Goal: Task Accomplishment & Management: Complete application form

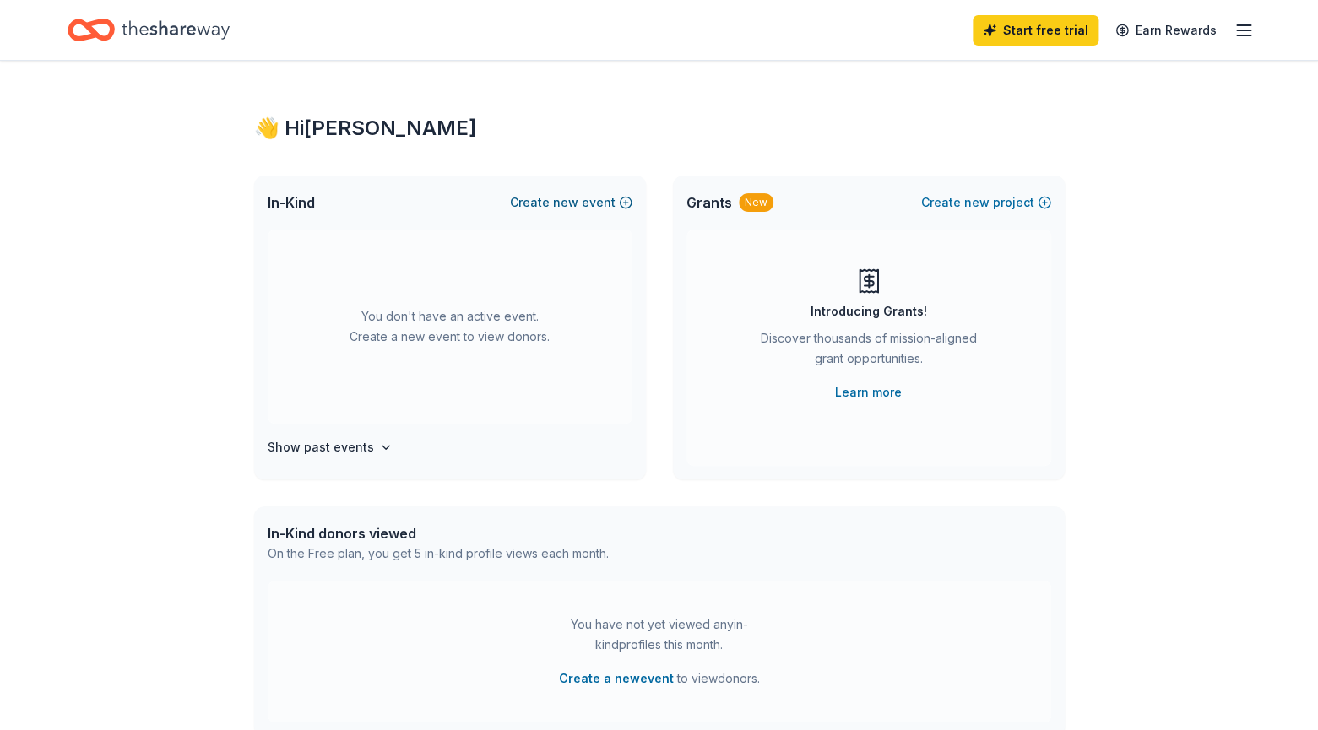
click at [546, 203] on button "Create new event" at bounding box center [571, 202] width 122 height 20
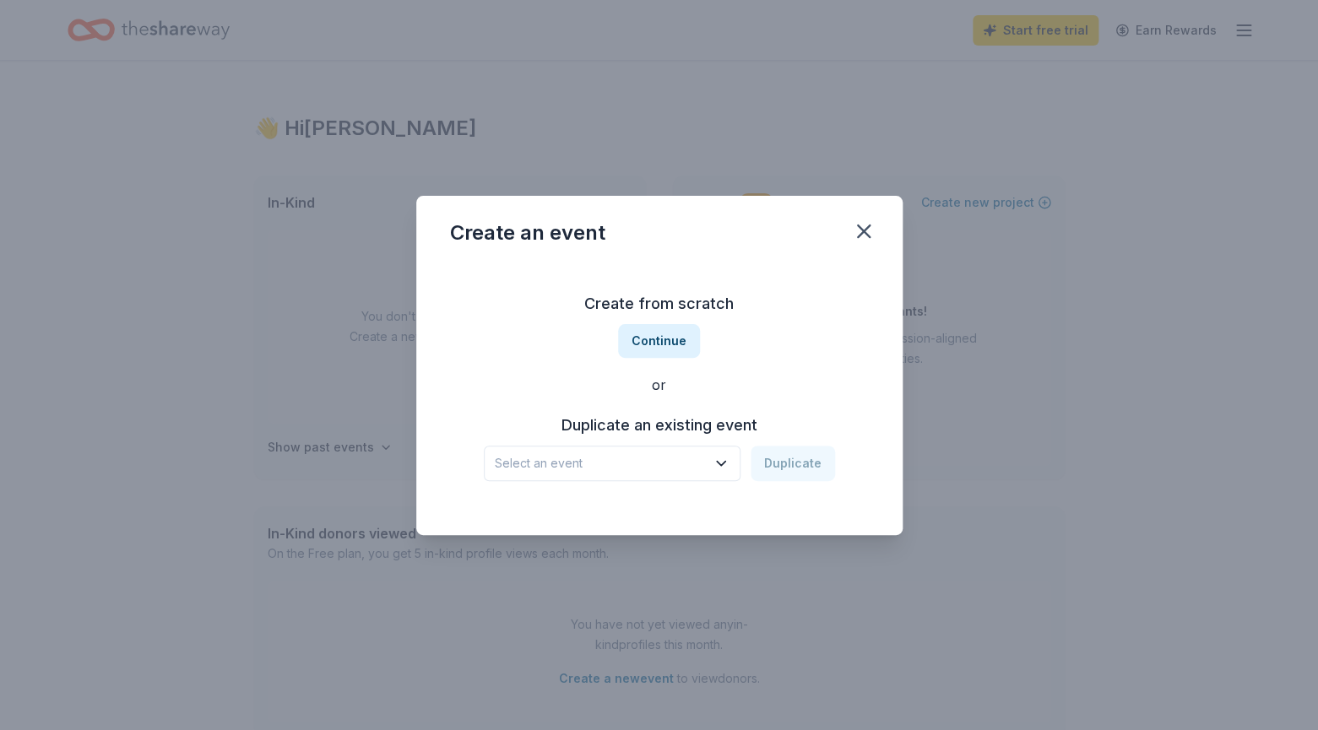
click at [725, 464] on icon "button" at bounding box center [721, 463] width 8 height 4
click at [760, 343] on div "Create from scratch Continue or Duplicate an existing event Select an event Dup…" at bounding box center [659, 385] width 419 height 245
click at [666, 335] on button "Continue" at bounding box center [659, 341] width 82 height 34
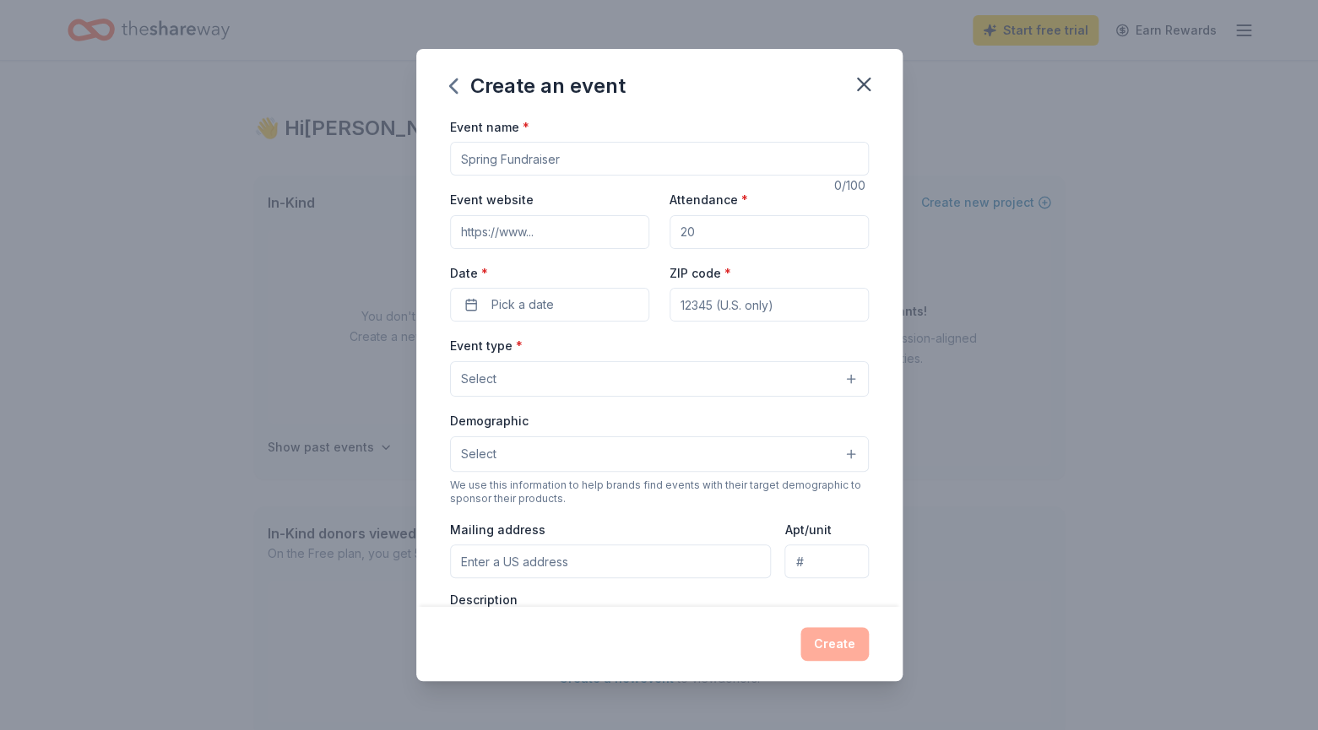
click at [572, 156] on input "Event name *" at bounding box center [659, 159] width 419 height 34
type input "Harvest Fest Silent Auction"
click at [550, 235] on input "Event website" at bounding box center [549, 232] width 199 height 34
type input "oslcarcadia.com"
click at [706, 226] on input "Attendance *" at bounding box center [768, 232] width 199 height 34
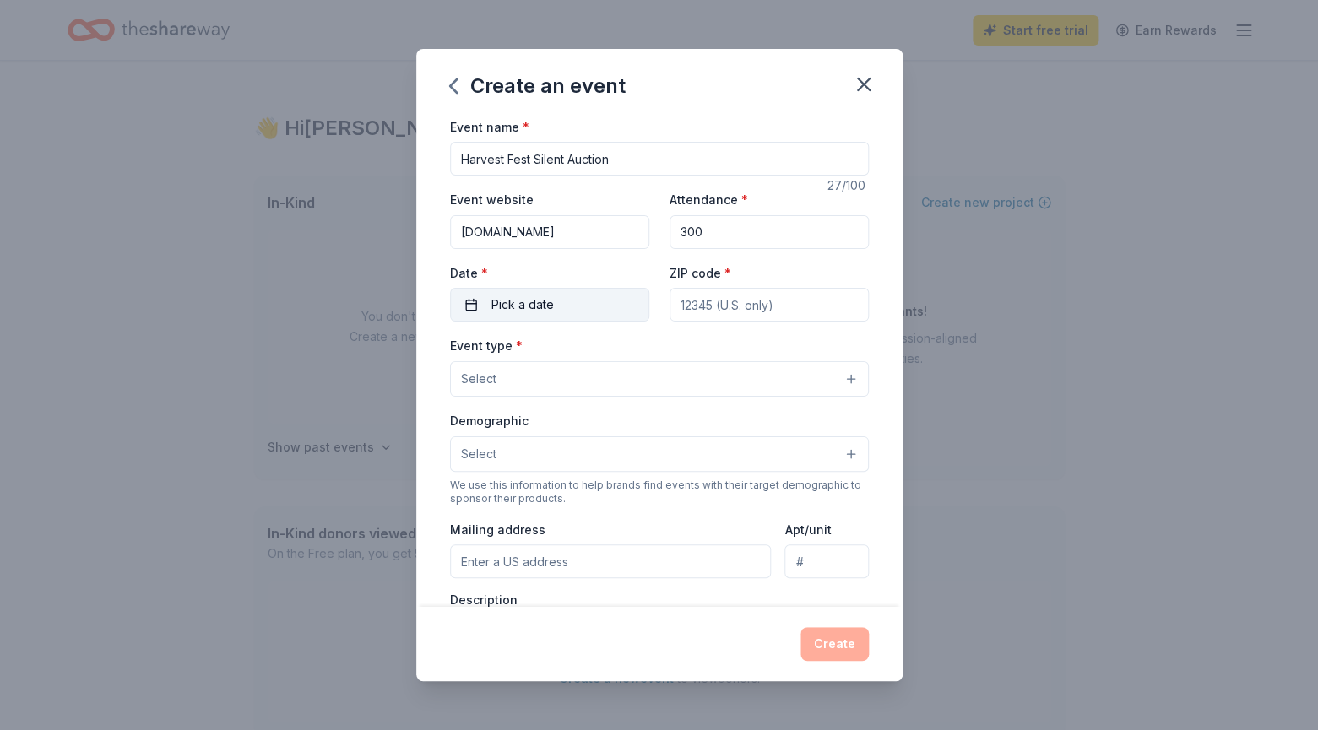
type input "300"
click at [577, 301] on button "Pick a date" at bounding box center [549, 305] width 199 height 34
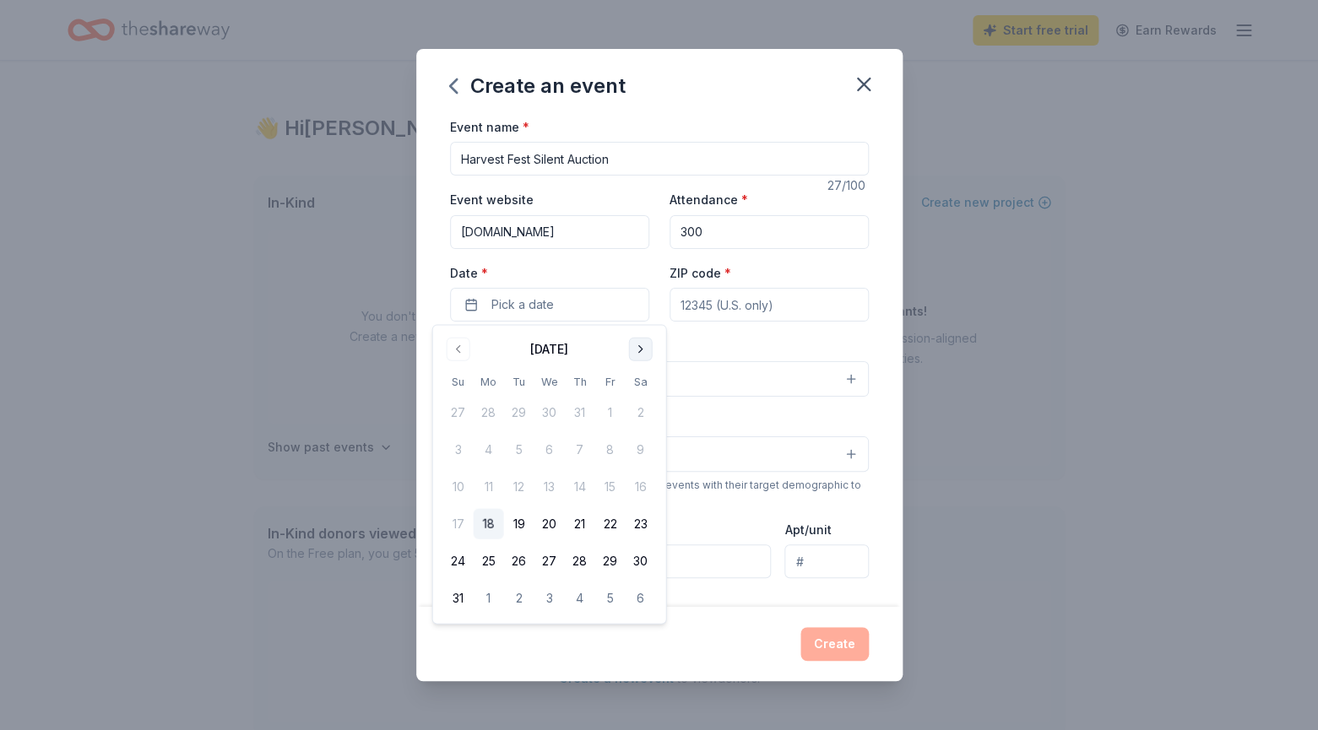
click at [639, 344] on button "Go to next month" at bounding box center [641, 350] width 24 height 24
click at [644, 485] on button "18" at bounding box center [641, 487] width 30 height 30
click at [745, 304] on input "ZIP code *" at bounding box center [768, 305] width 199 height 34
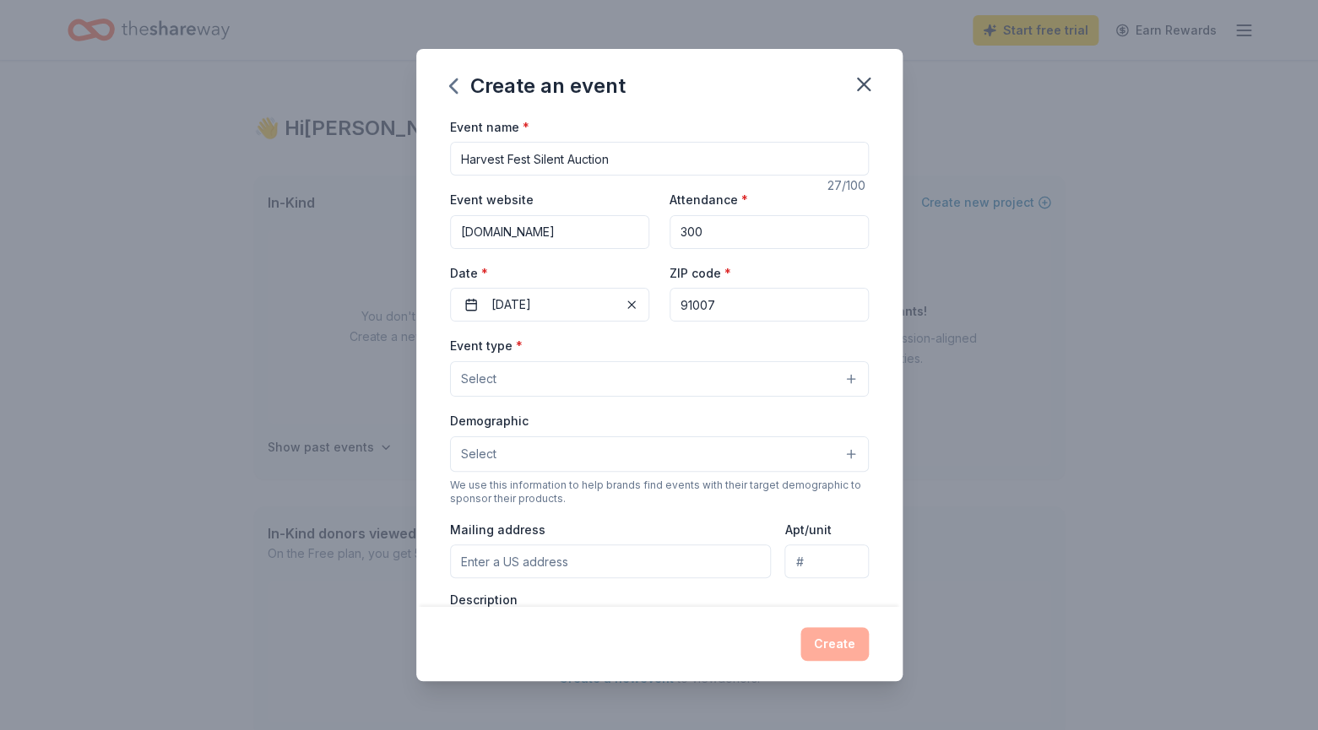
type input "91007"
click at [638, 372] on button "Select" at bounding box center [659, 378] width 419 height 35
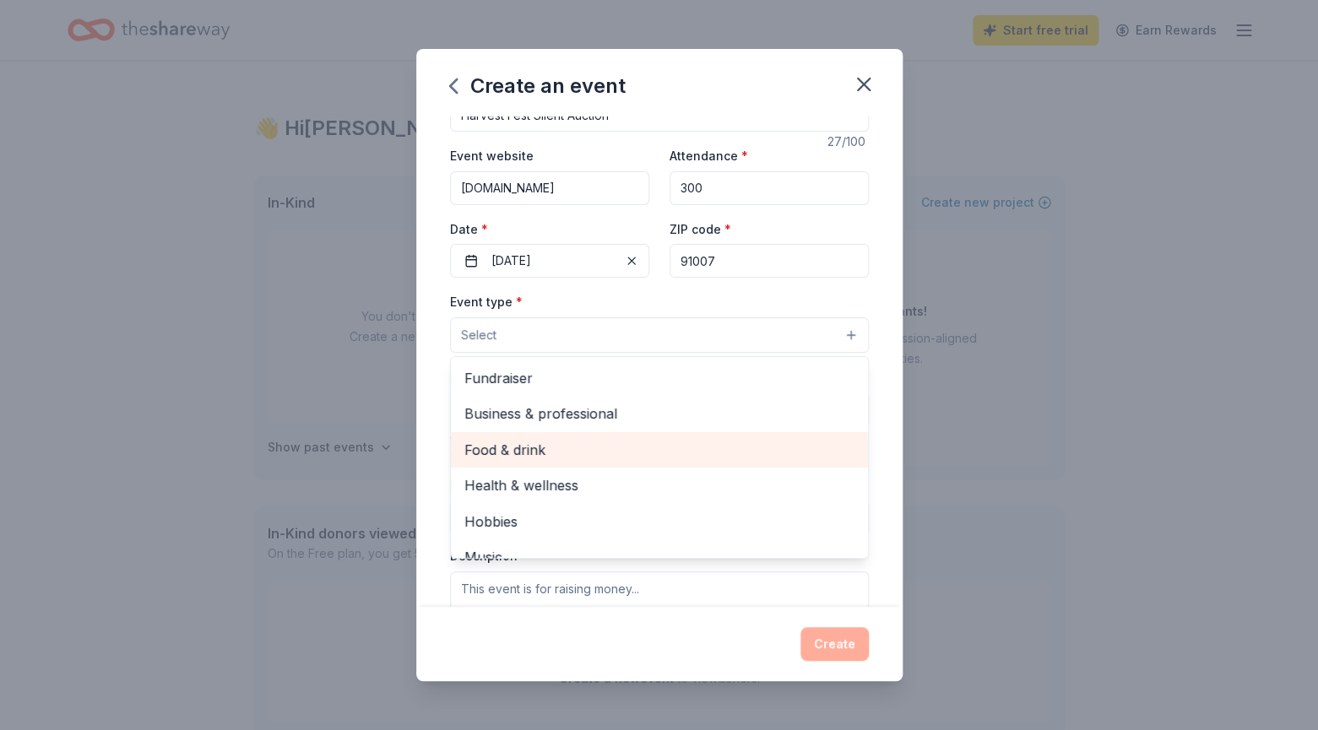
scroll to position [42, 0]
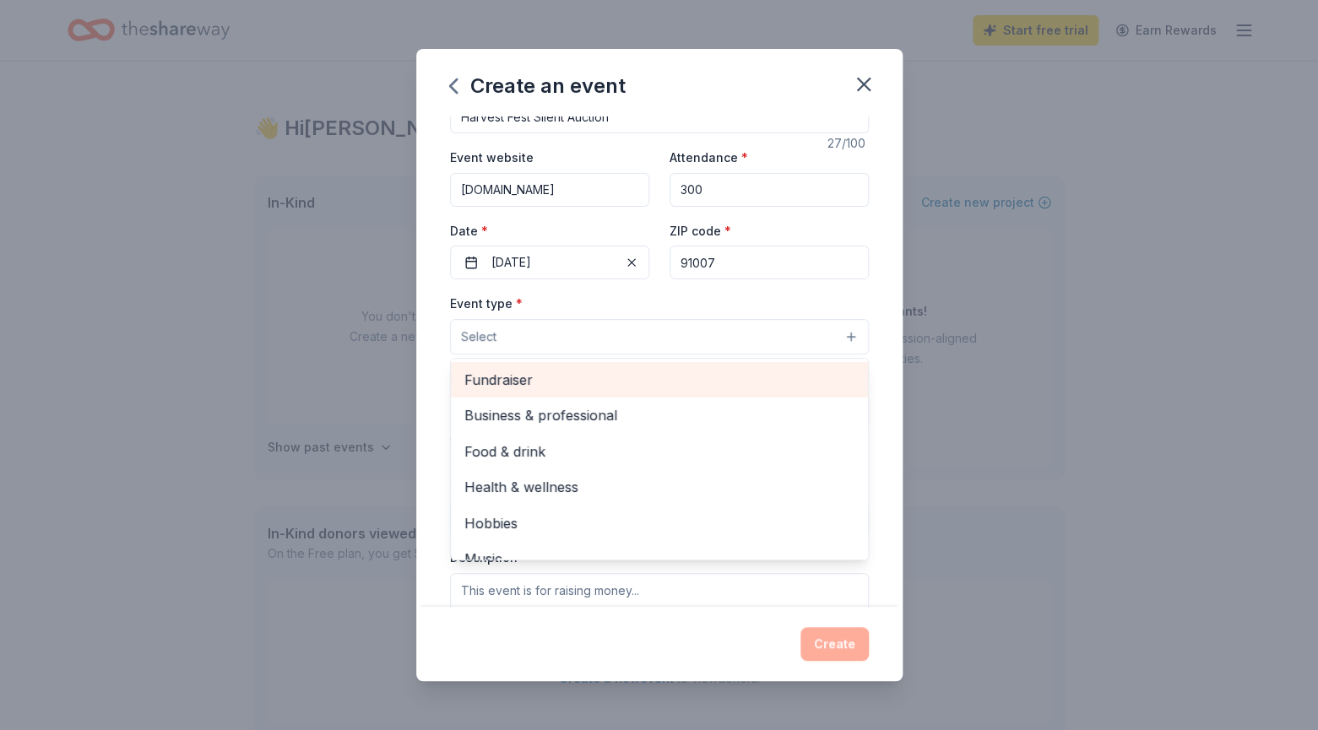
click at [518, 378] on span "Fundraiser" at bounding box center [659, 380] width 390 height 22
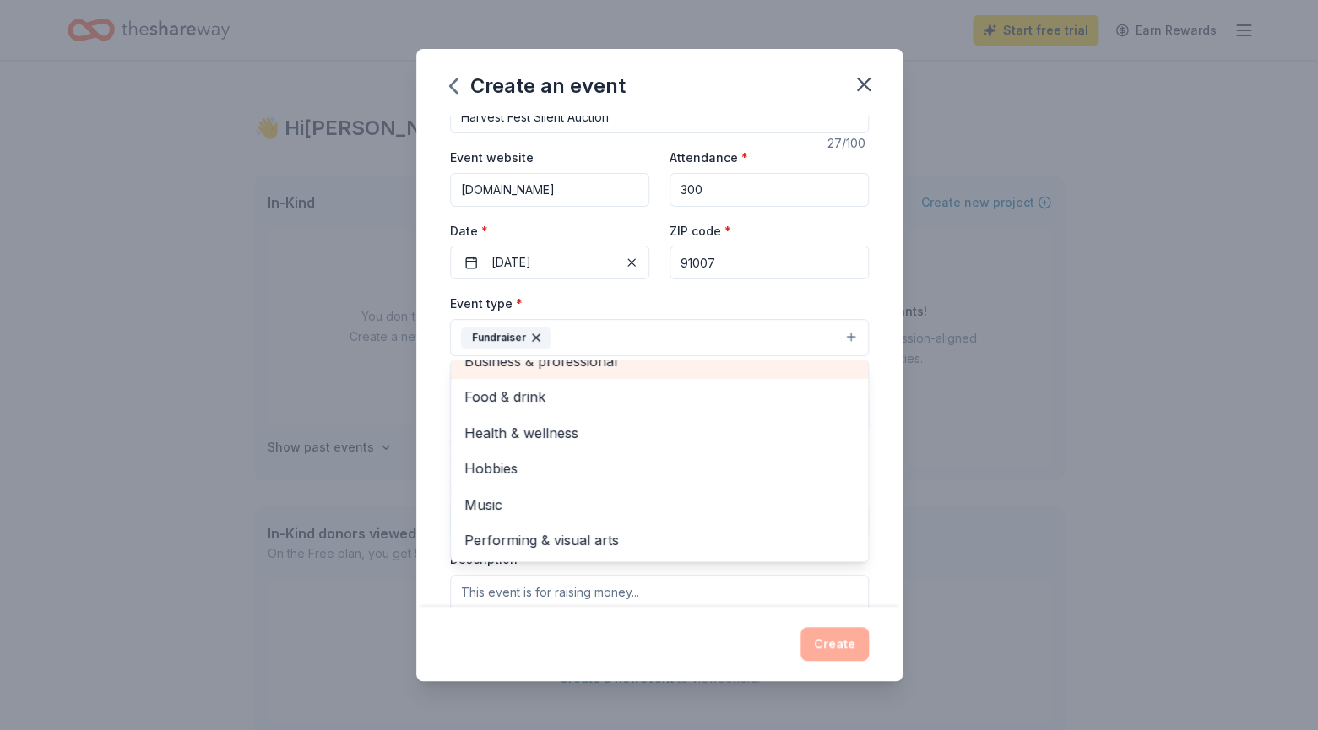
scroll to position [3, 0]
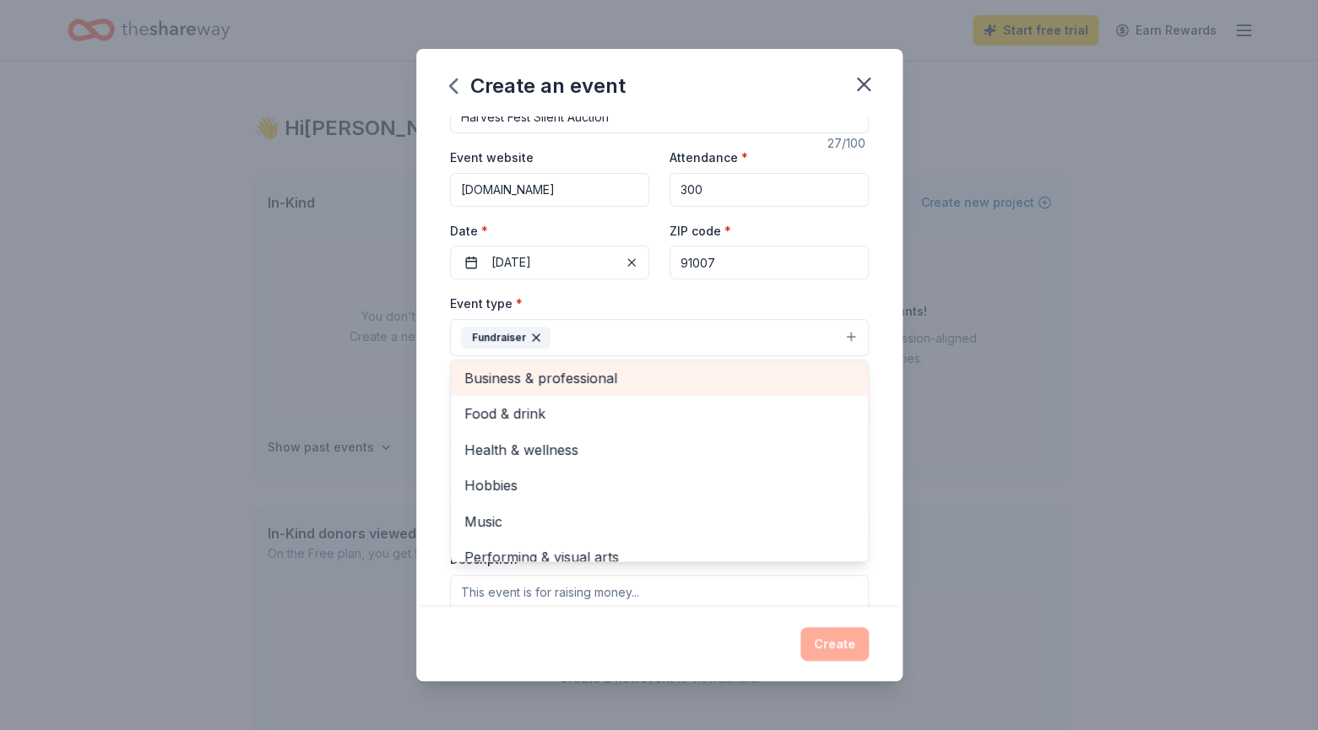
click at [796, 377] on div "Business & professional" at bounding box center [659, 377] width 417 height 35
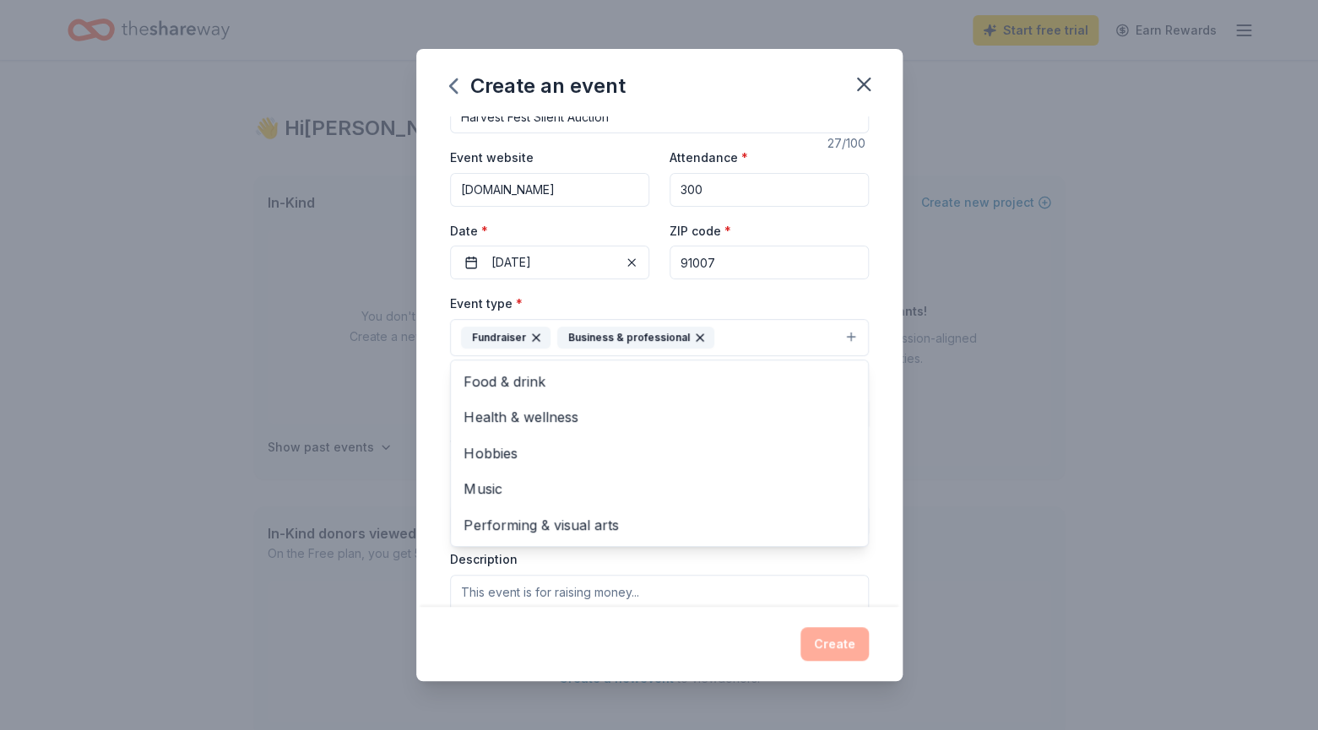
click at [694, 339] on icon "button" at bounding box center [700, 338] width 14 height 14
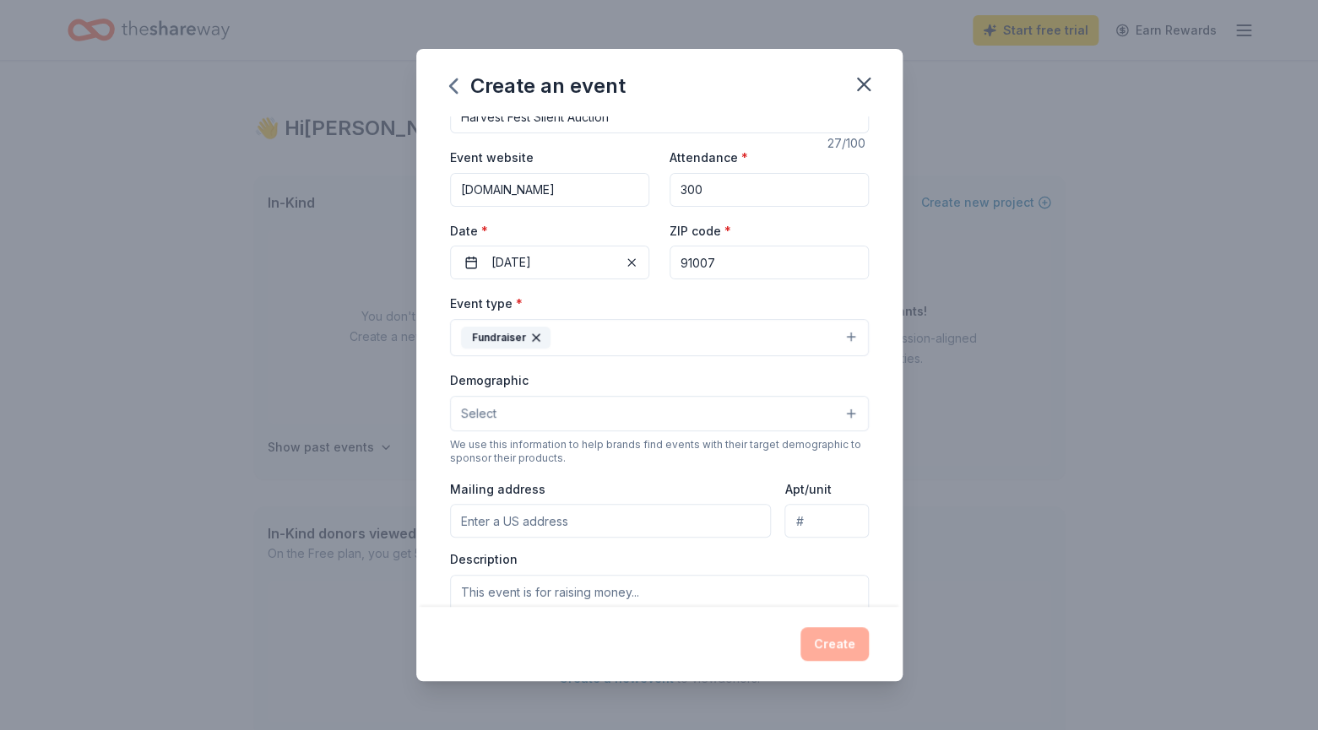
click at [853, 332] on button "Fundraiser" at bounding box center [659, 337] width 419 height 37
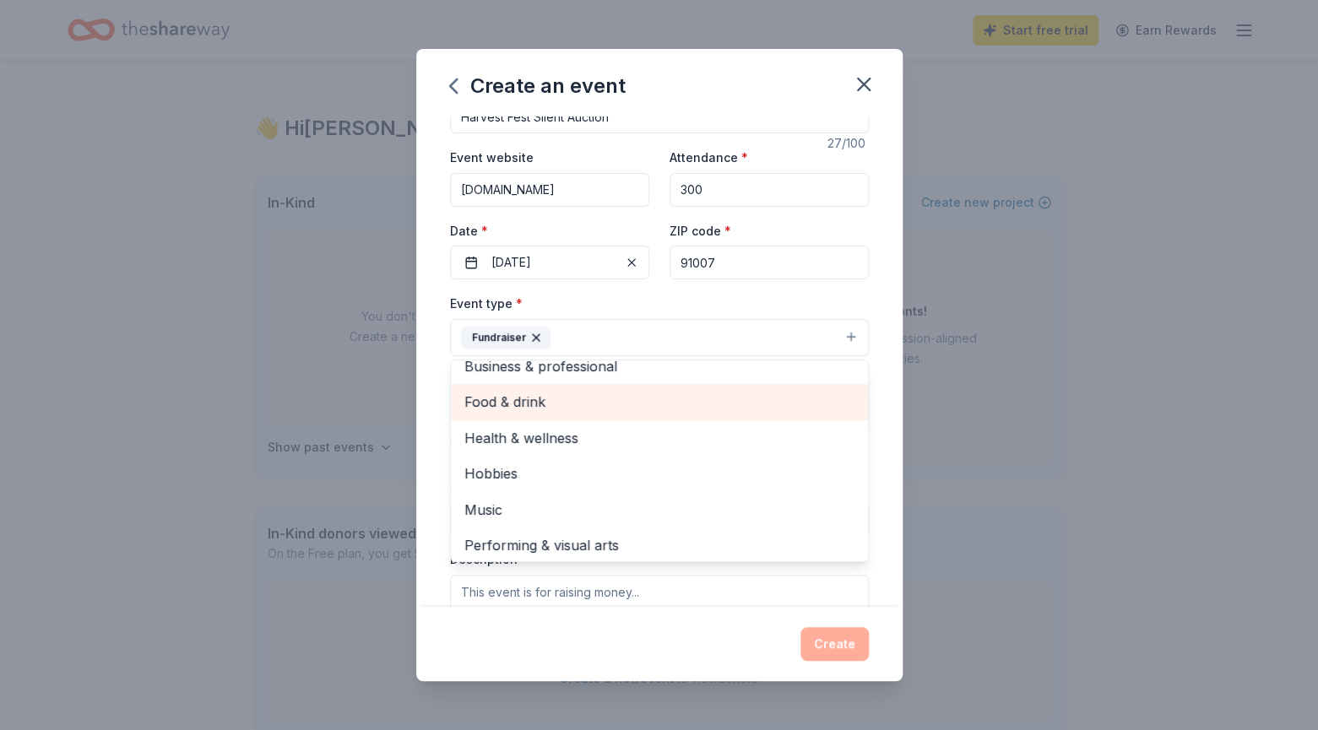
scroll to position [20, 0]
click at [539, 396] on span "Food & drink" at bounding box center [659, 397] width 390 height 22
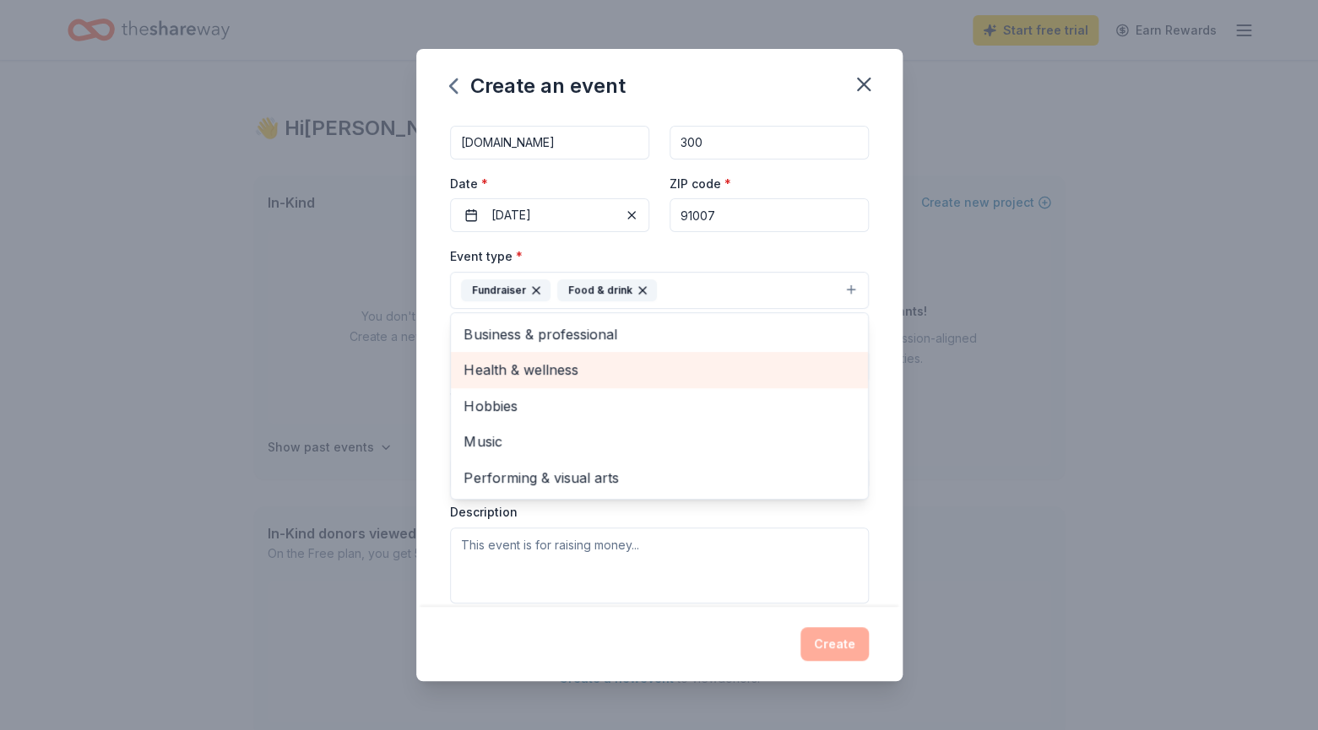
scroll to position [103, 0]
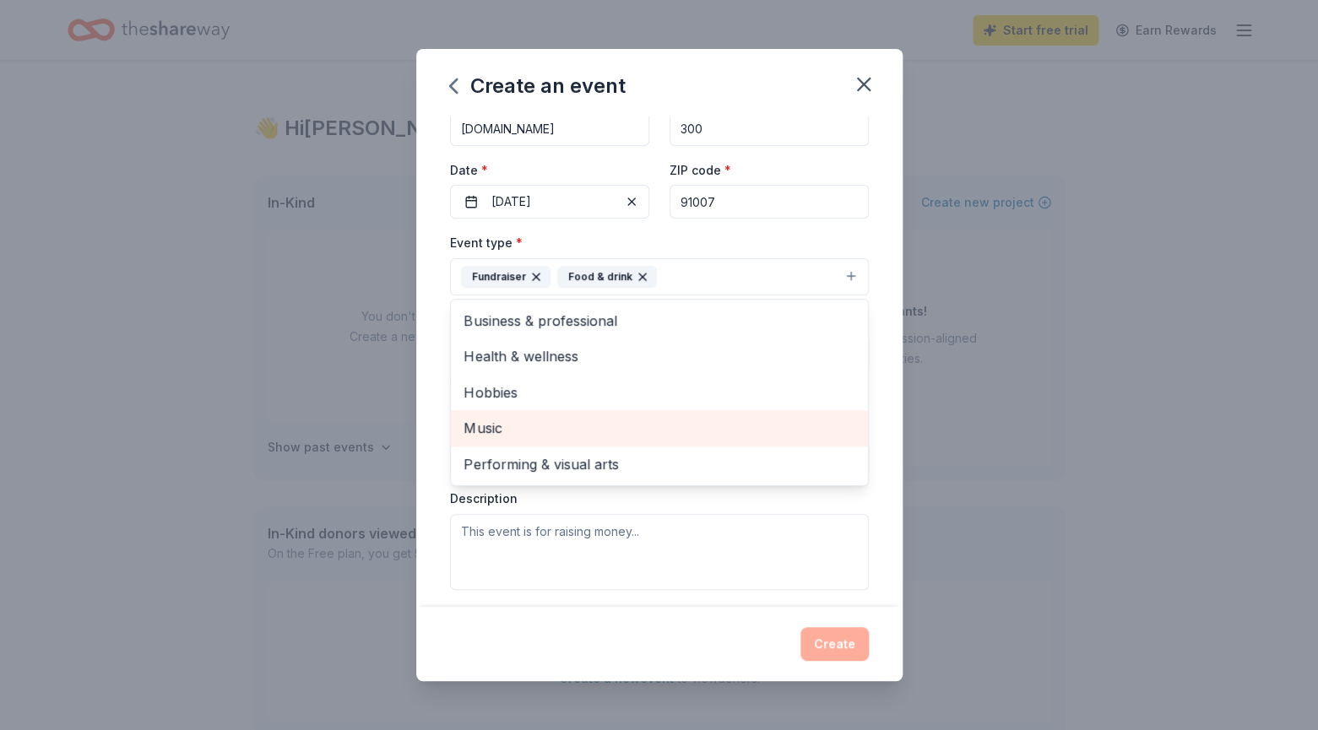
click at [572, 431] on span "Music" at bounding box center [659, 428] width 390 height 22
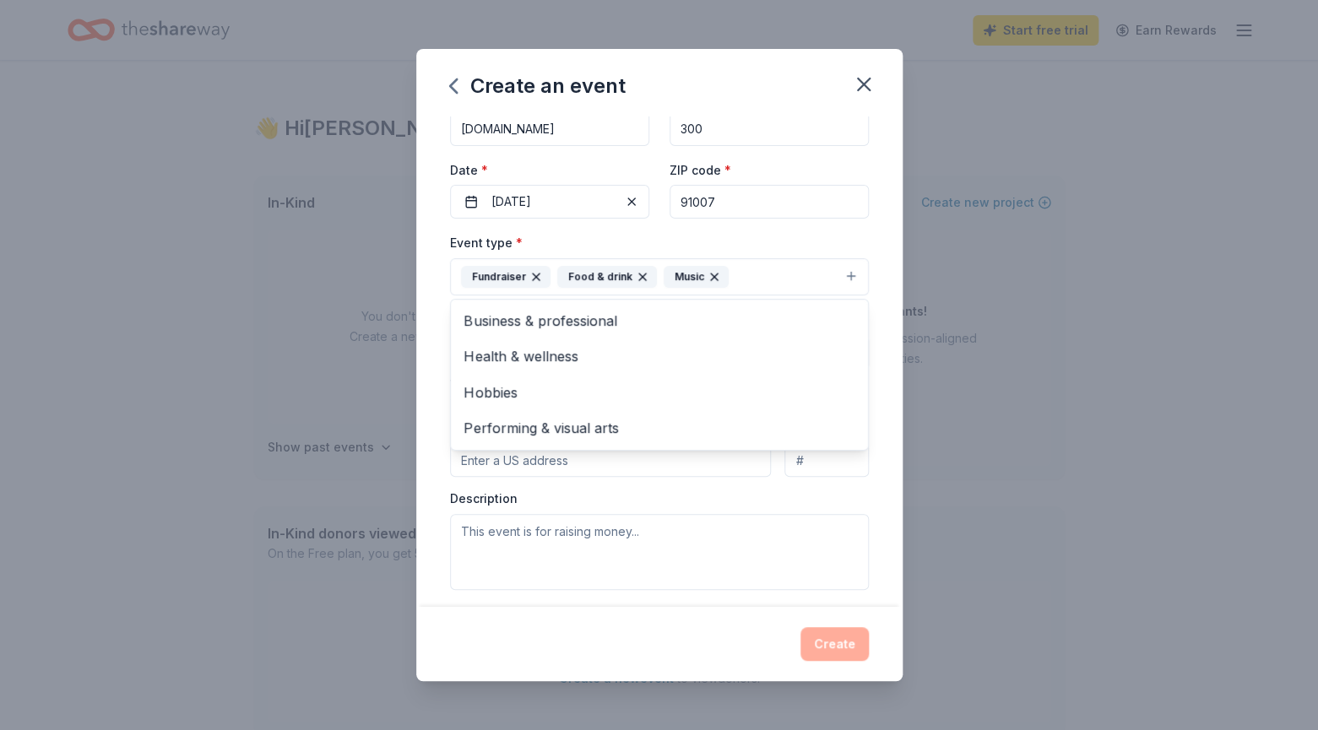
click at [655, 493] on div "Event type * Fundraiser Food & drink Music Business & professional Health & wel…" at bounding box center [659, 410] width 419 height 357
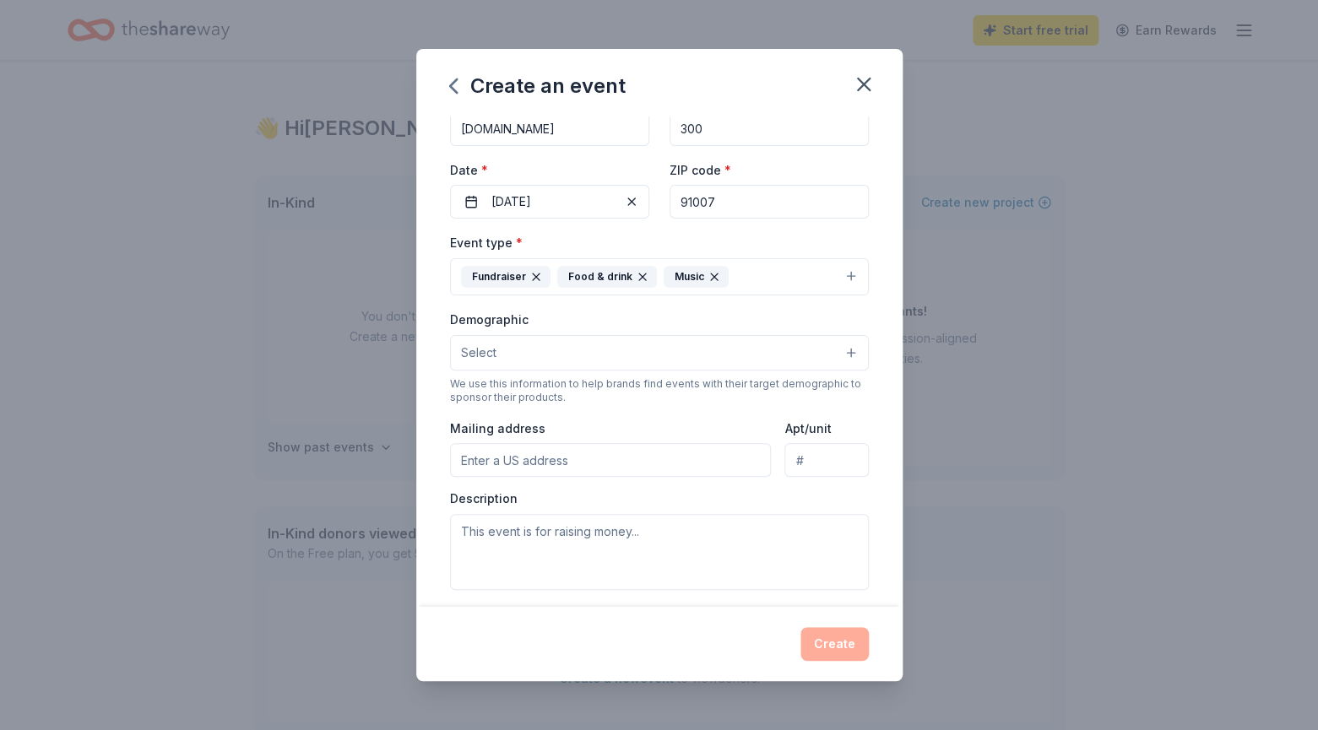
click at [853, 351] on button "Select" at bounding box center [659, 352] width 419 height 35
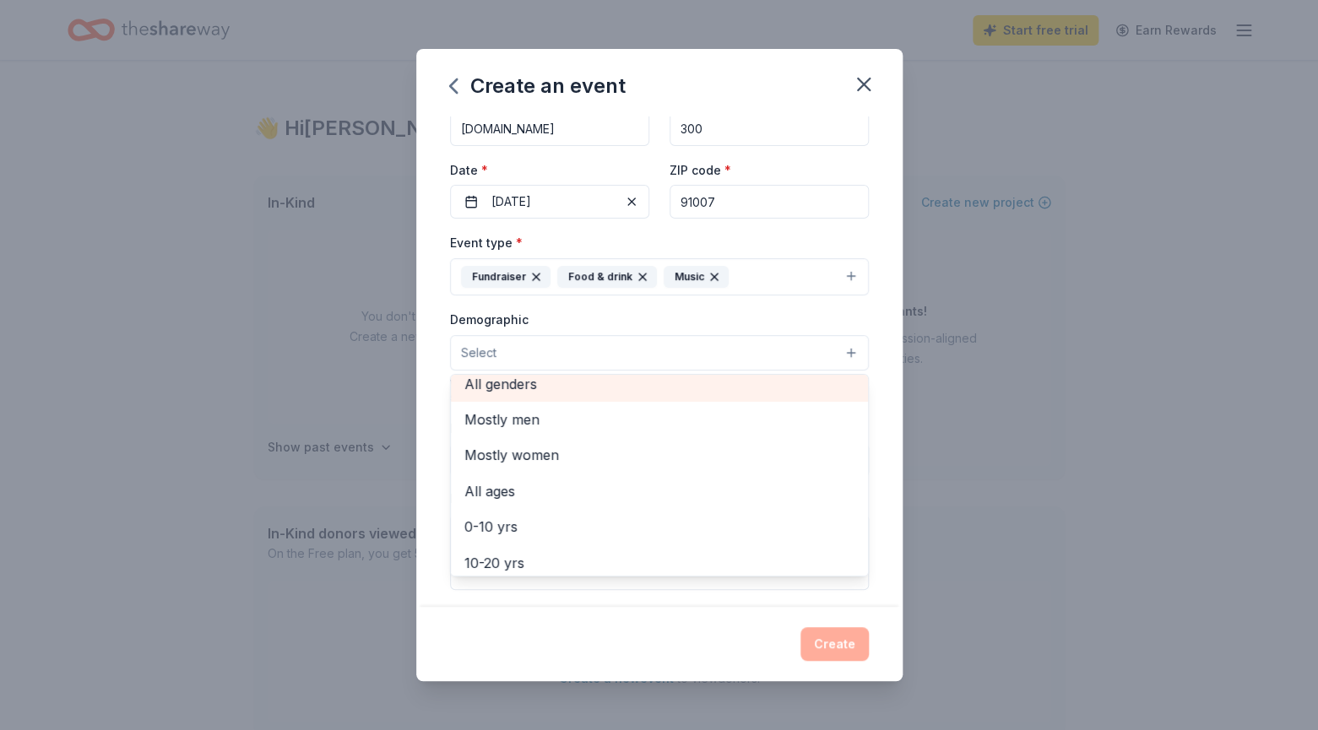
scroll to position [3, 0]
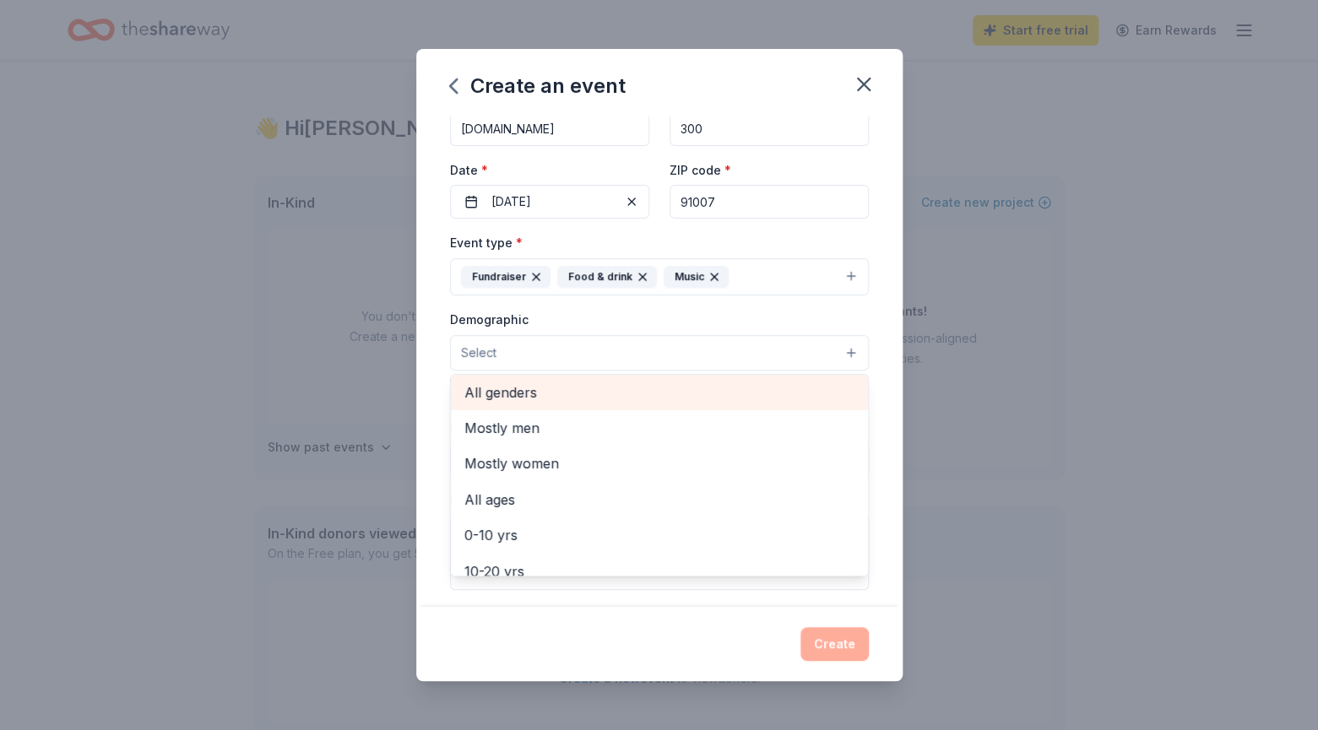
click at [521, 382] on span "All genders" at bounding box center [659, 393] width 390 height 22
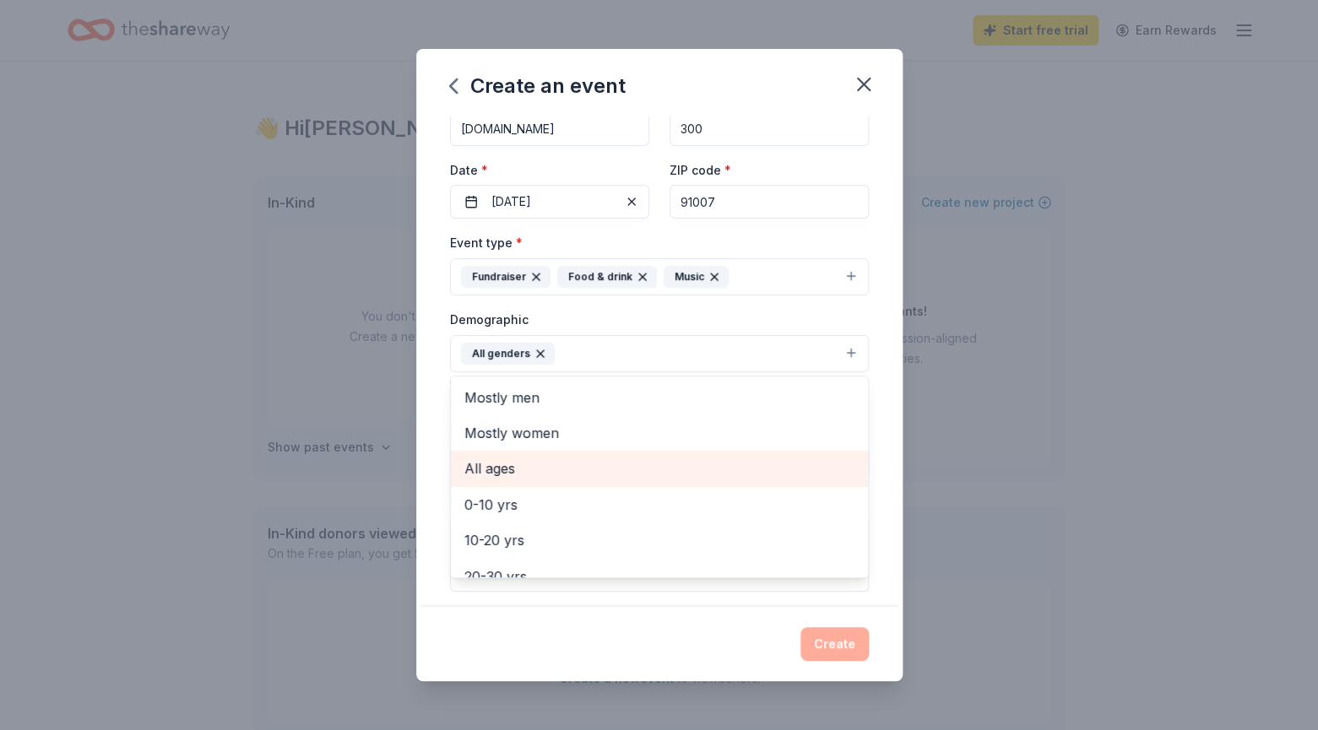
click at [514, 471] on span "All ages" at bounding box center [659, 469] width 390 height 22
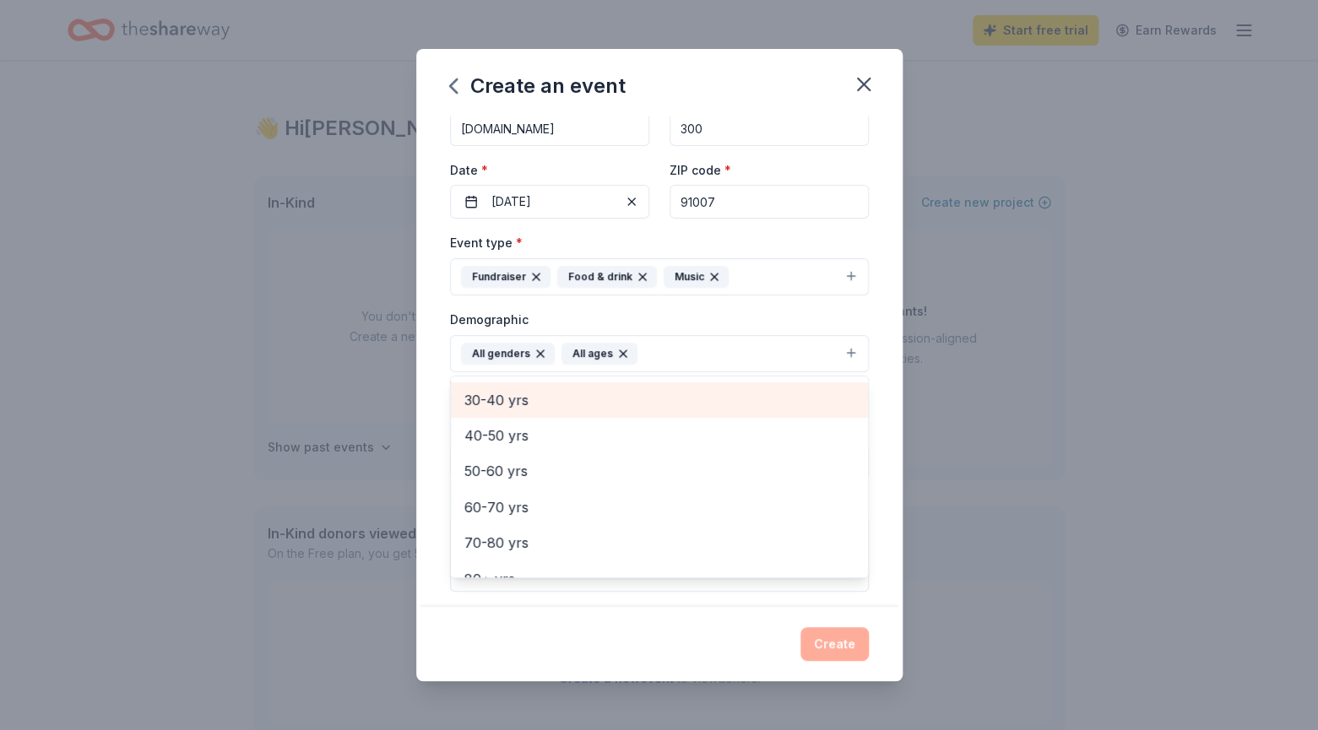
scroll to position [199, 0]
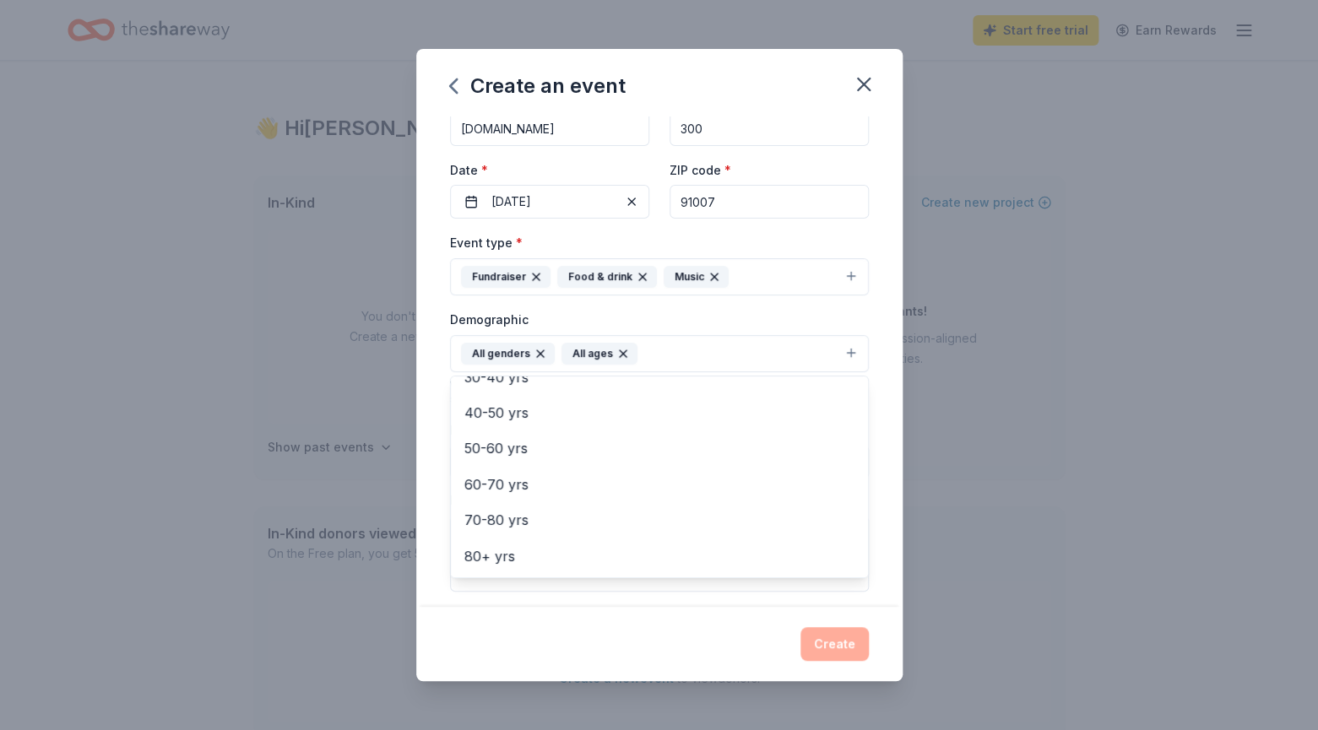
click at [885, 592] on div "Event name * Harvest Fest Silent Auction 27 /100 Event website oslcarcadia.com …" at bounding box center [659, 361] width 486 height 491
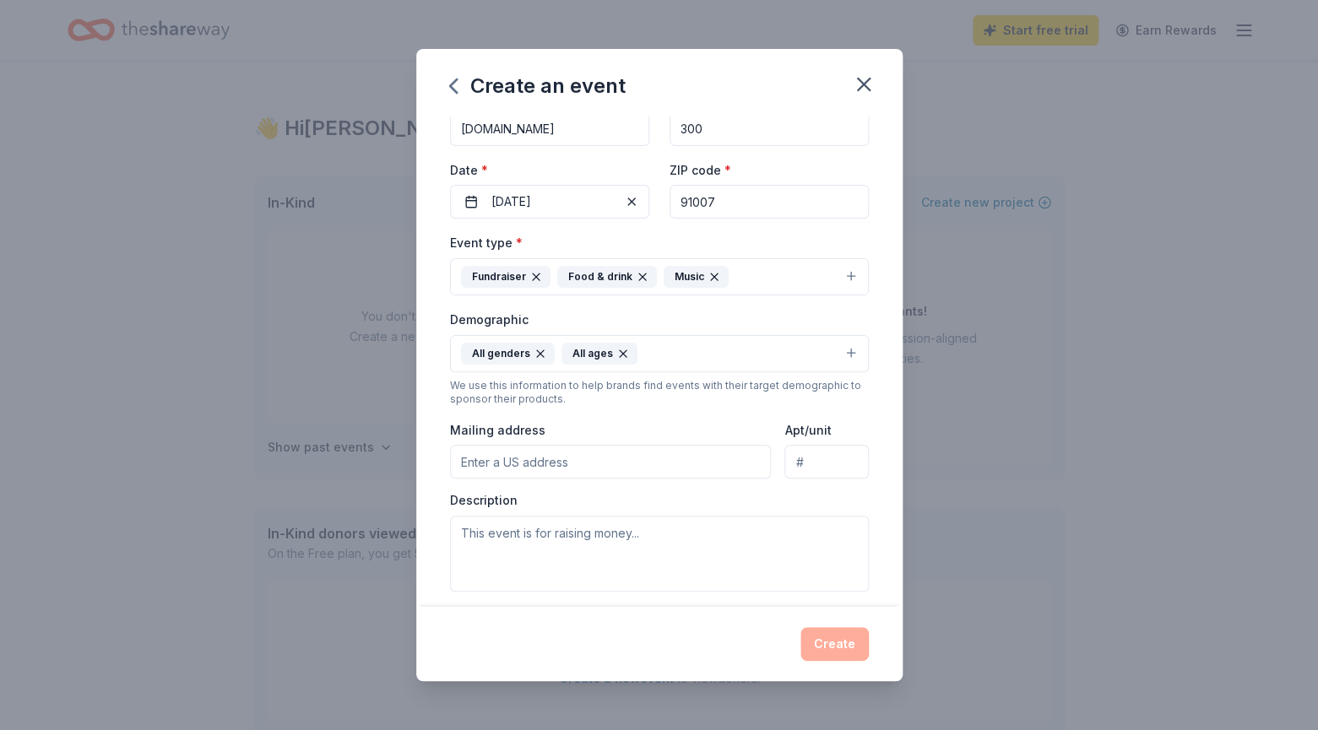
click at [651, 460] on input "Mailing address" at bounding box center [611, 462] width 322 height 34
type input "512 West Duarte Road, Arcadia, CA, 91007"
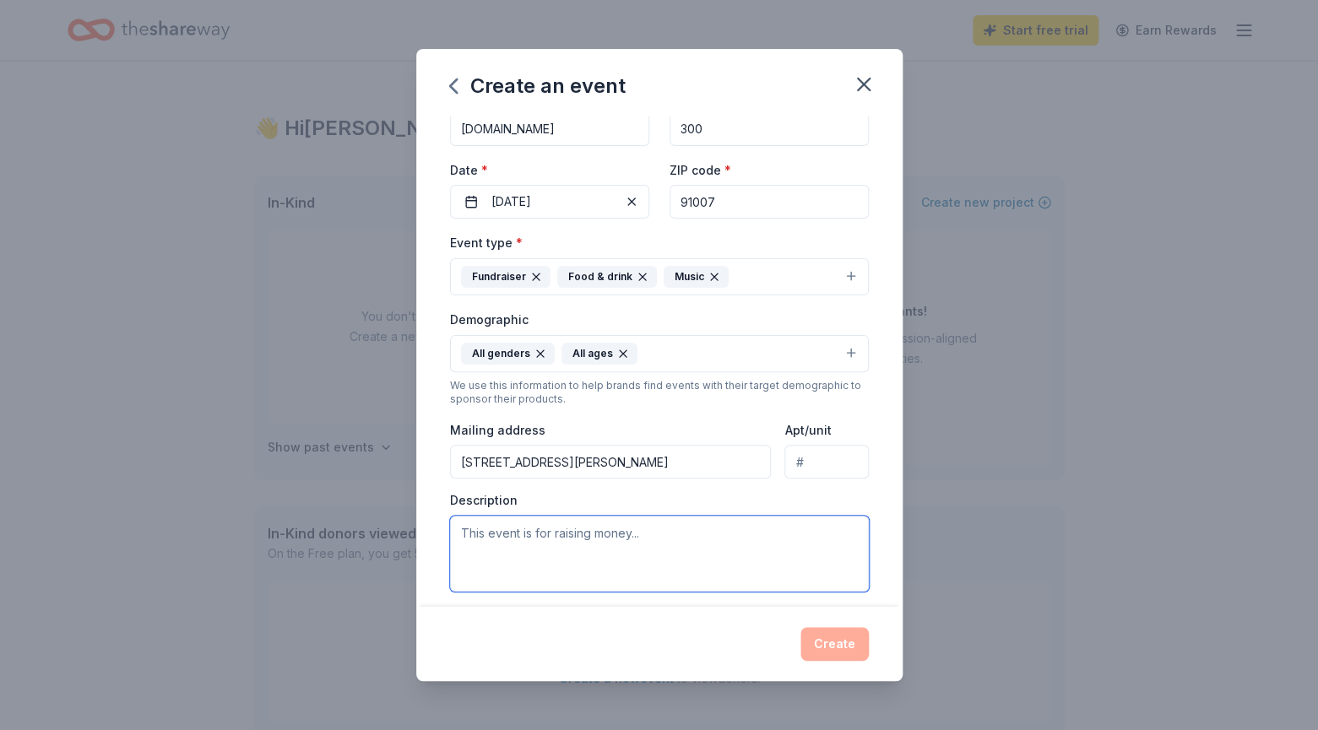
click at [564, 550] on textarea at bounding box center [659, 554] width 419 height 76
type textarea "T"
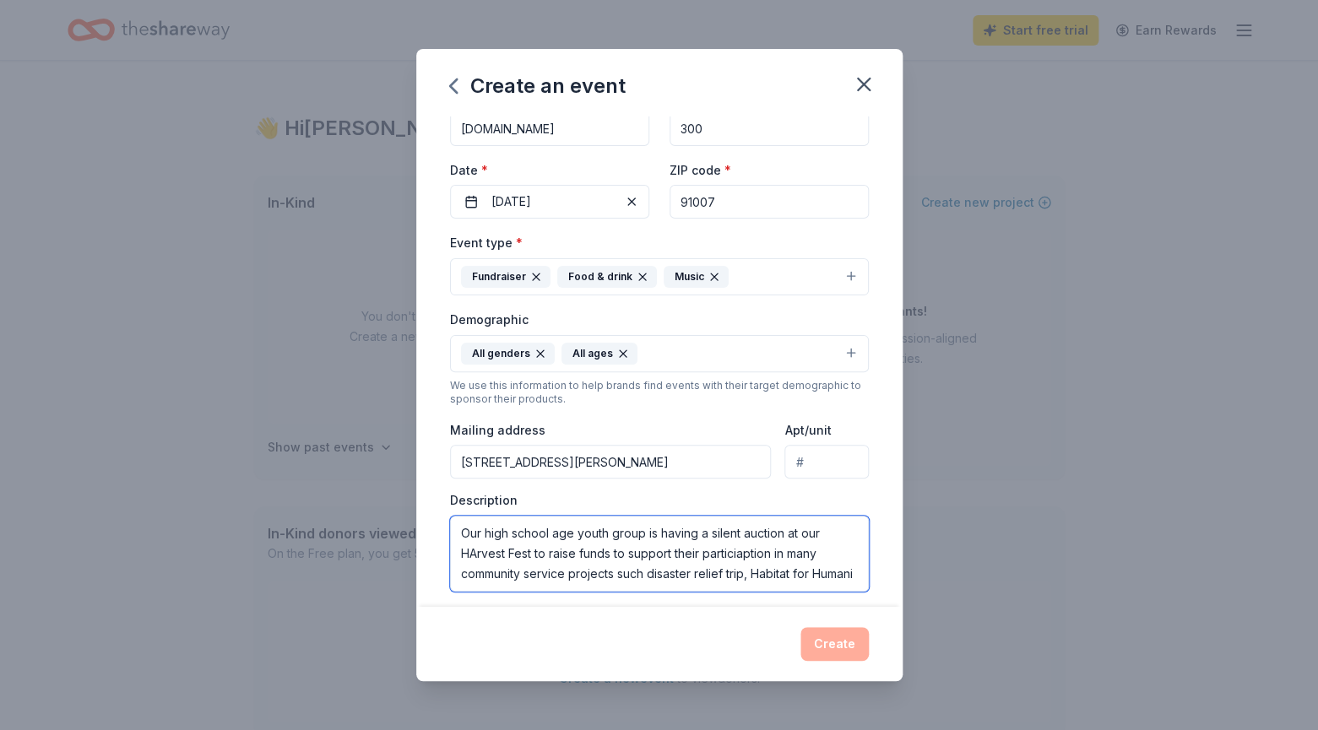
scroll to position [11, 0]
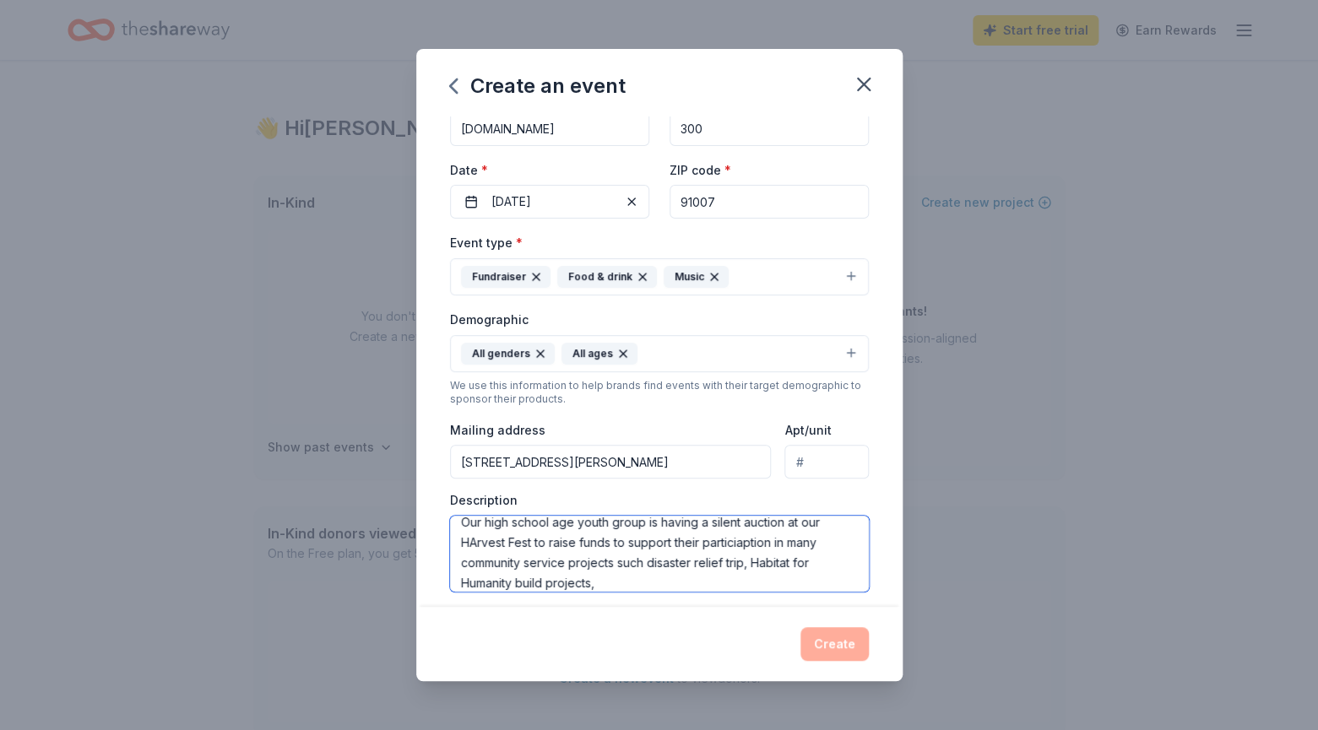
click at [476, 542] on textarea "Our high school age youth group is having a silent auction at our HArvest Fest …" at bounding box center [659, 554] width 419 height 76
click at [743, 544] on textarea "Our high school age youth group is having a silent auction at our Harvest Fest …" at bounding box center [659, 554] width 419 height 76
click at [747, 564] on textarea "Our high school age youth group is having a silent auction at our Harvest Fest …" at bounding box center [659, 554] width 419 height 76
click at [613, 581] on textarea "Our high school age youth group is having a silent auction at our Harvest Fest …" at bounding box center [659, 554] width 419 height 76
click at [658, 578] on textarea "Our high school age youth group is having a silent auction at our Harvest Fest …" at bounding box center [659, 554] width 419 height 76
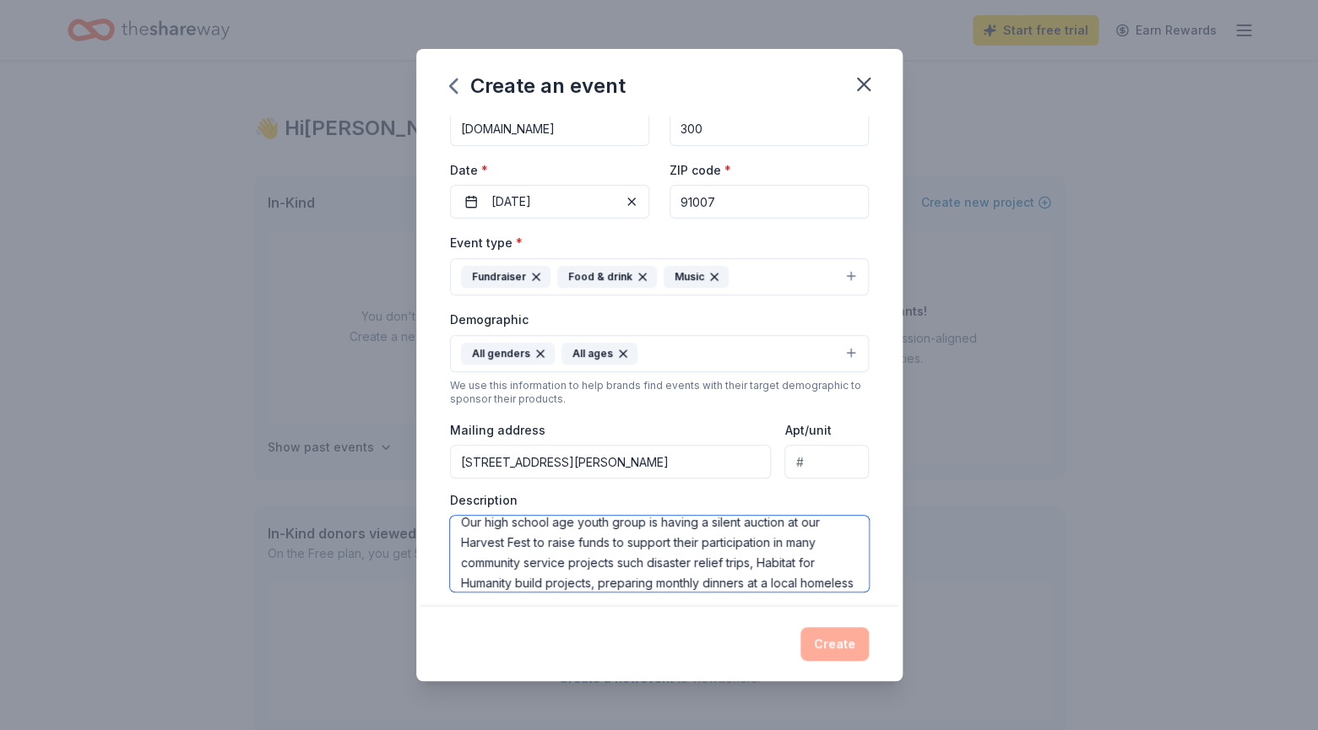
click at [859, 583] on textarea "Our high school age youth group is having a silent auction at our Harvest Fest …" at bounding box center [659, 554] width 419 height 76
click at [503, 578] on textarea "Our high school age youth group is having a silent auction at our Harvest Fest …" at bounding box center [659, 554] width 419 height 76
type textarea "Our high school age youth group is having a silent auction at our Harvest Fest …"
click at [750, 649] on div "Create" at bounding box center [659, 644] width 419 height 34
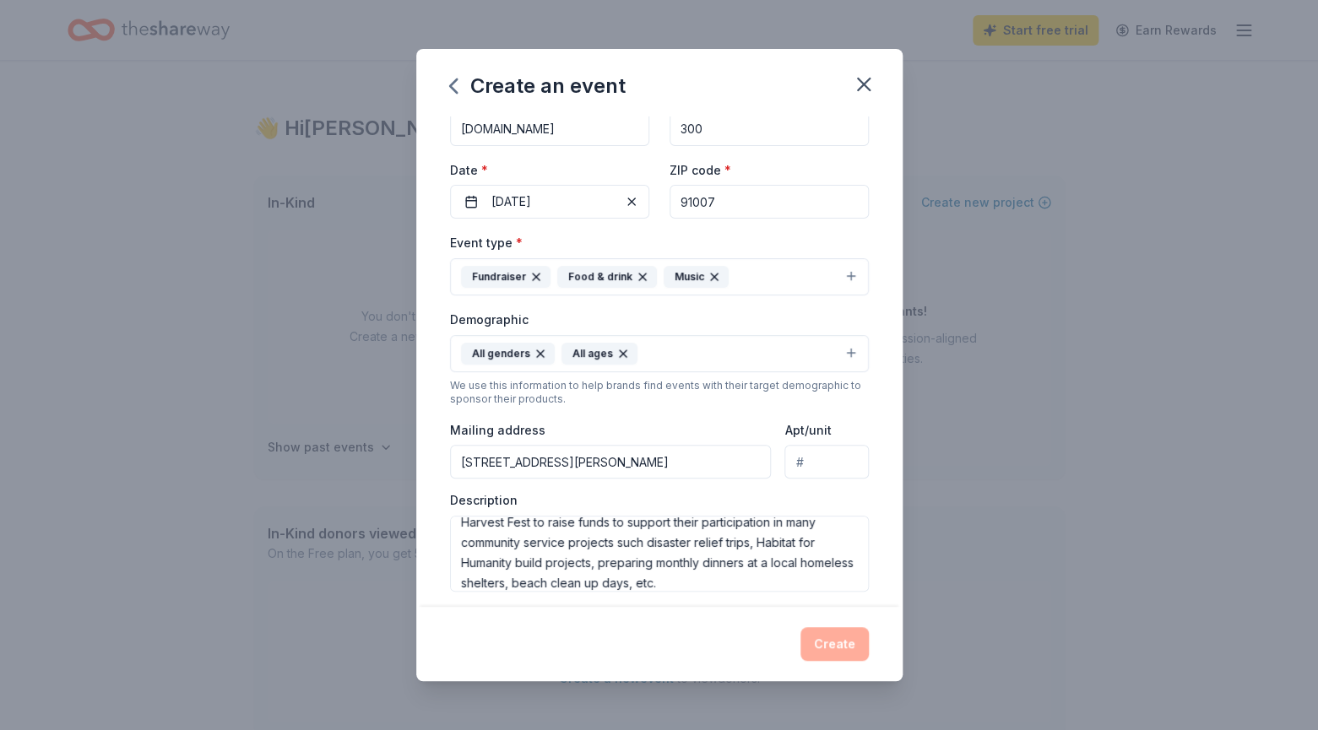
click at [823, 640] on div "Create" at bounding box center [659, 644] width 419 height 34
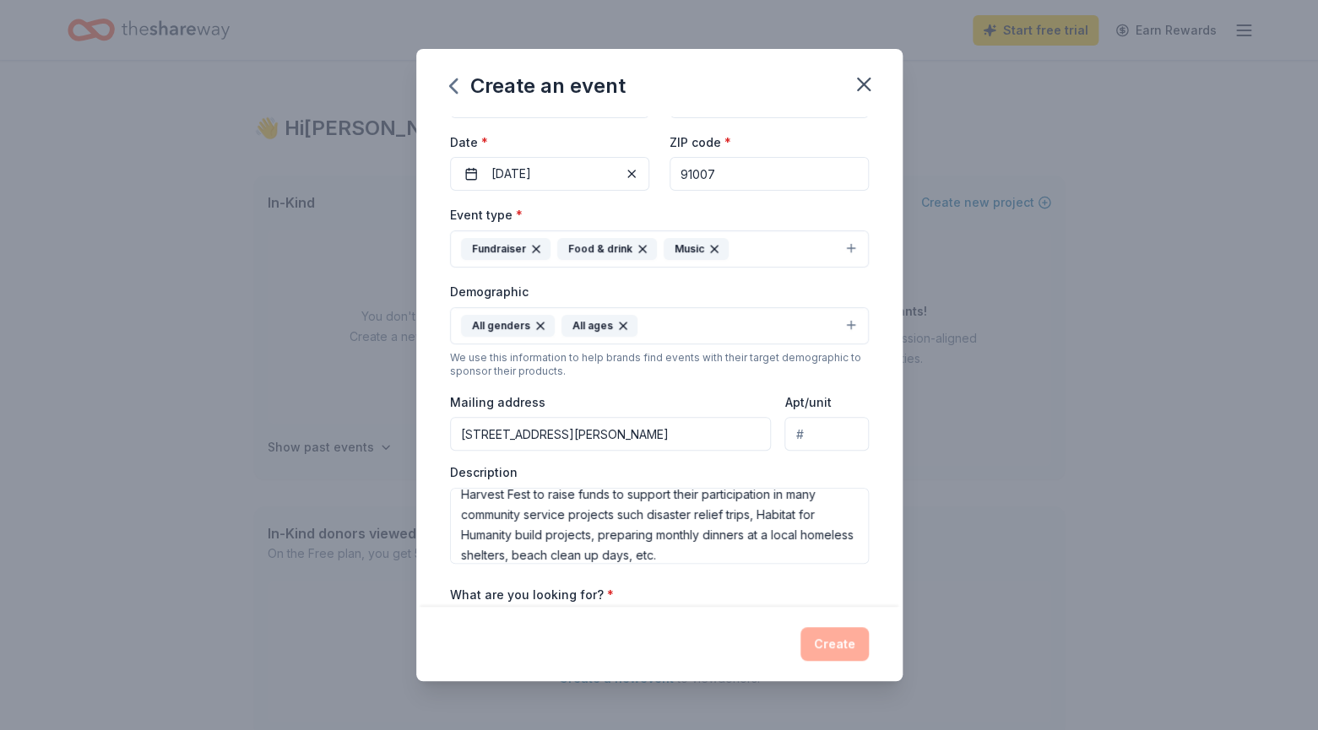
scroll to position [317, 0]
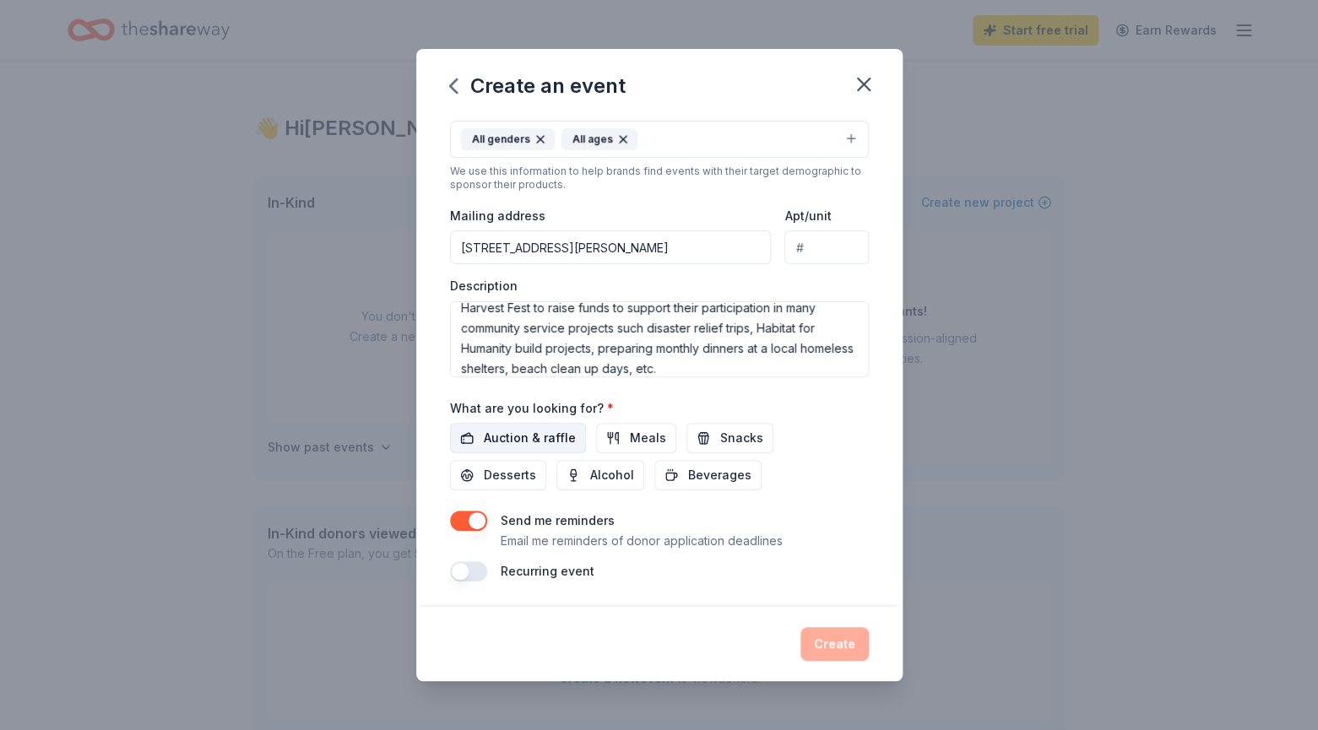
click at [540, 433] on span "Auction & raffle" at bounding box center [530, 438] width 92 height 20
click at [837, 642] on button "Create" at bounding box center [834, 644] width 68 height 34
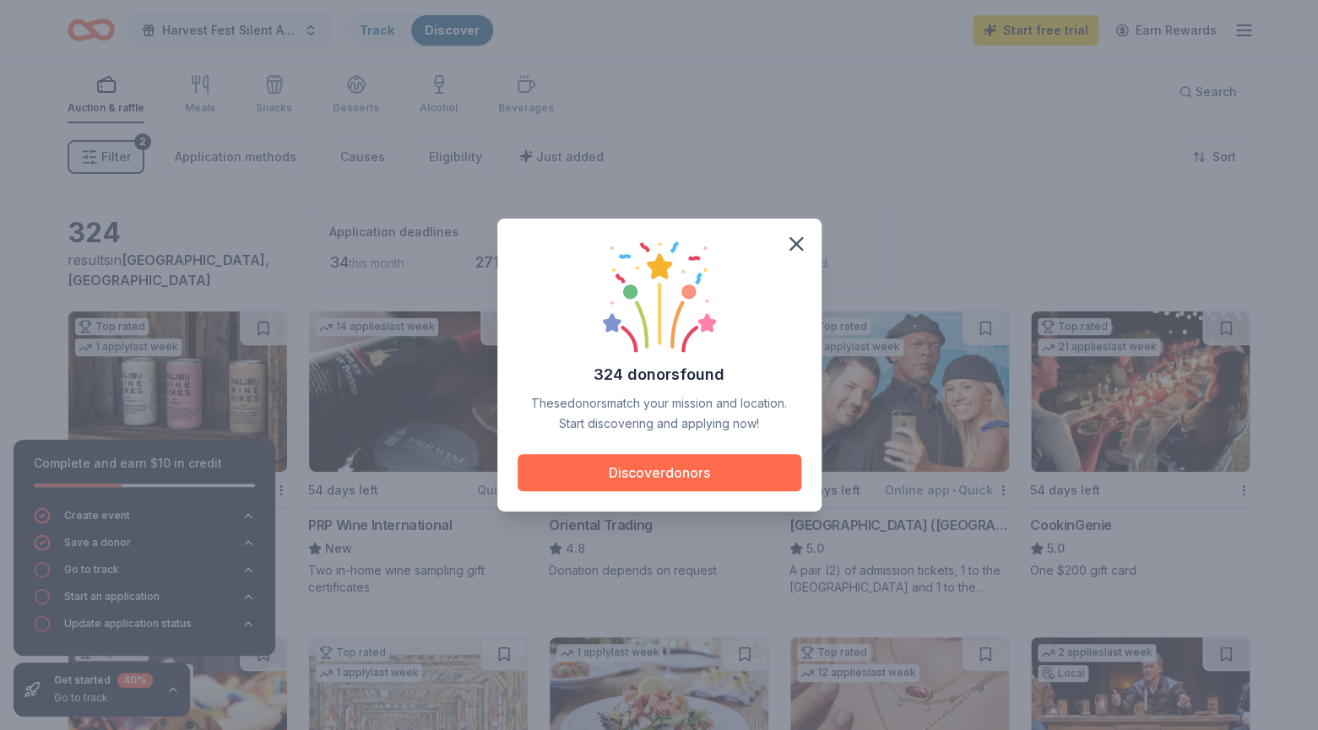
click at [699, 468] on button "Discover donors" at bounding box center [659, 472] width 284 height 37
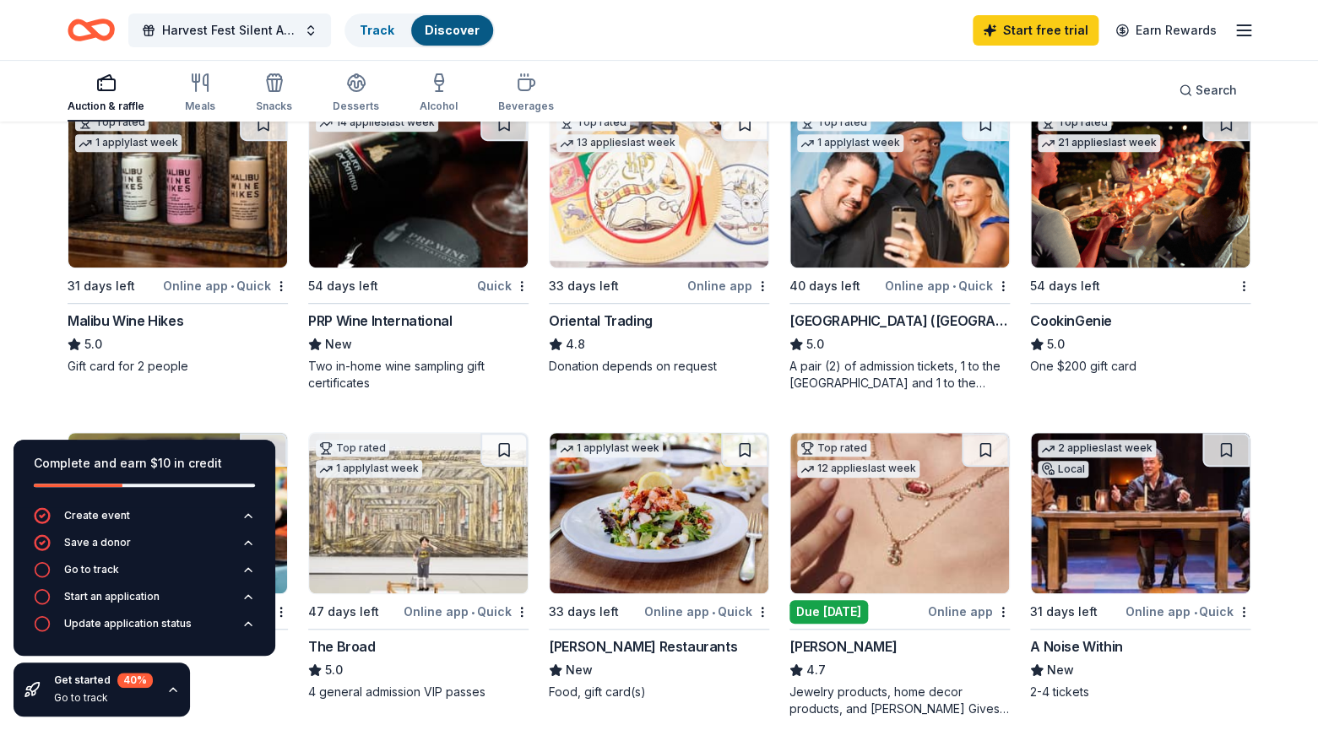
scroll to position [225, 0]
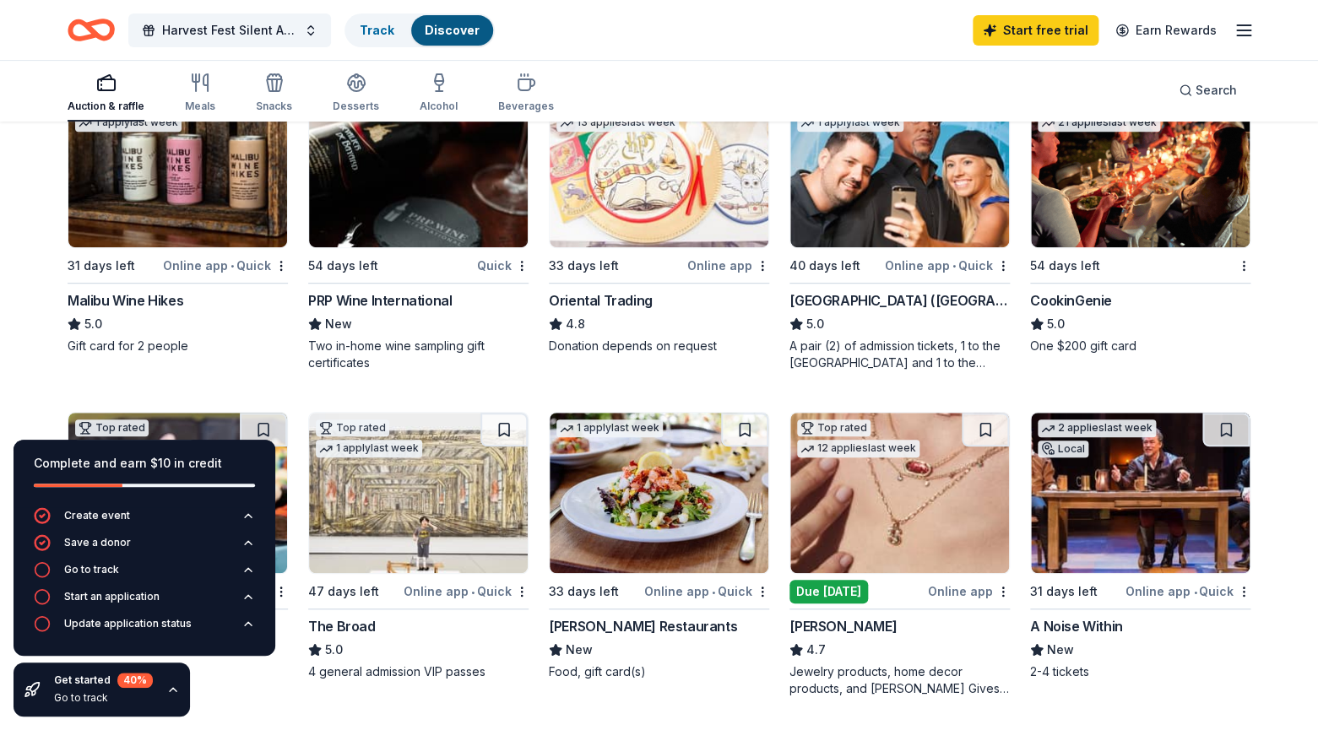
click at [154, 299] on div "Malibu Wine Hikes" at bounding box center [126, 300] width 116 height 20
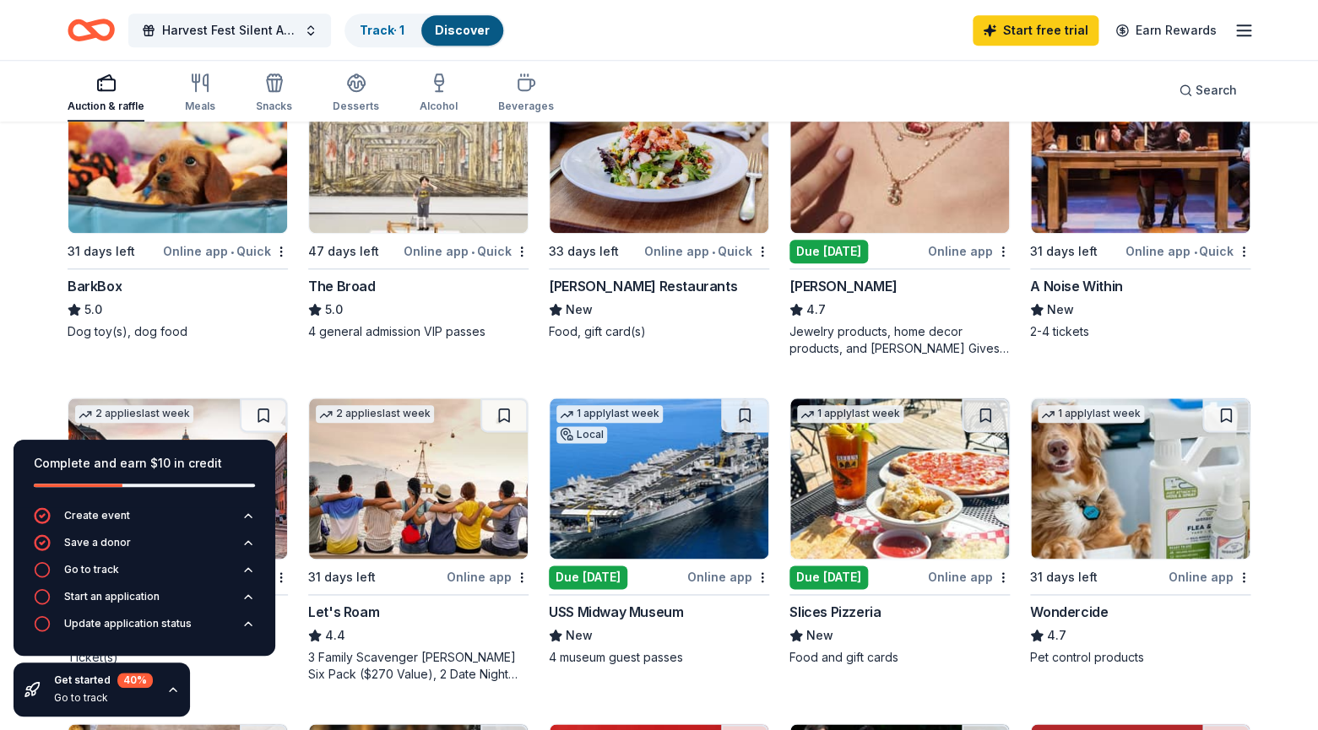
scroll to position [549, 0]
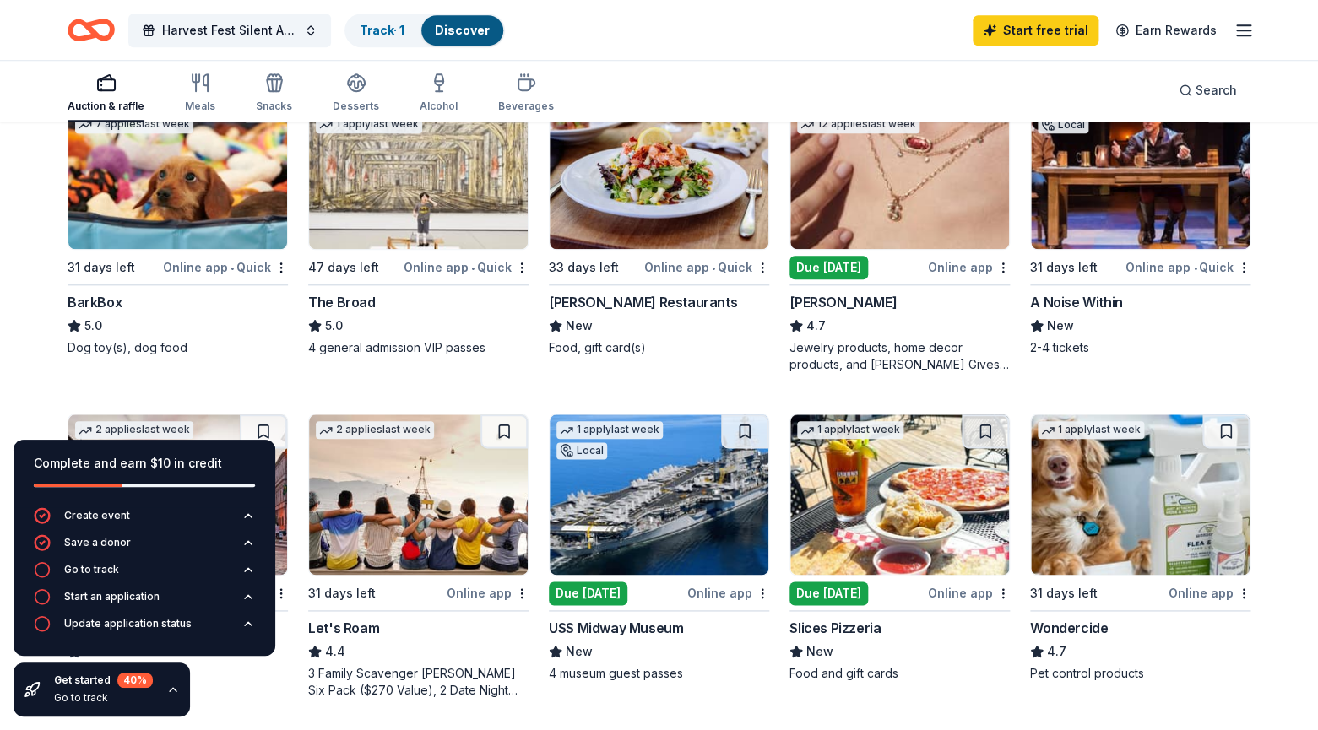
click at [191, 267] on div "Online app • Quick" at bounding box center [225, 267] width 125 height 21
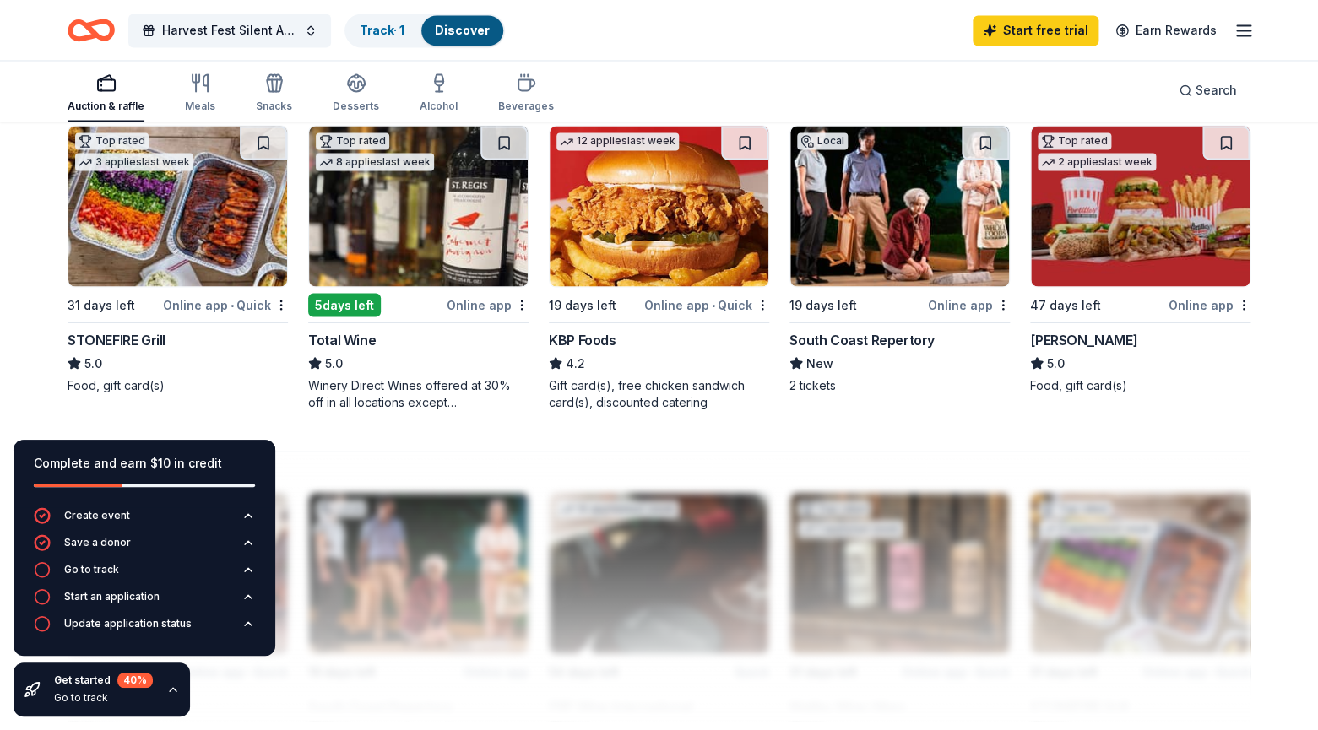
scroll to position [1165, 0]
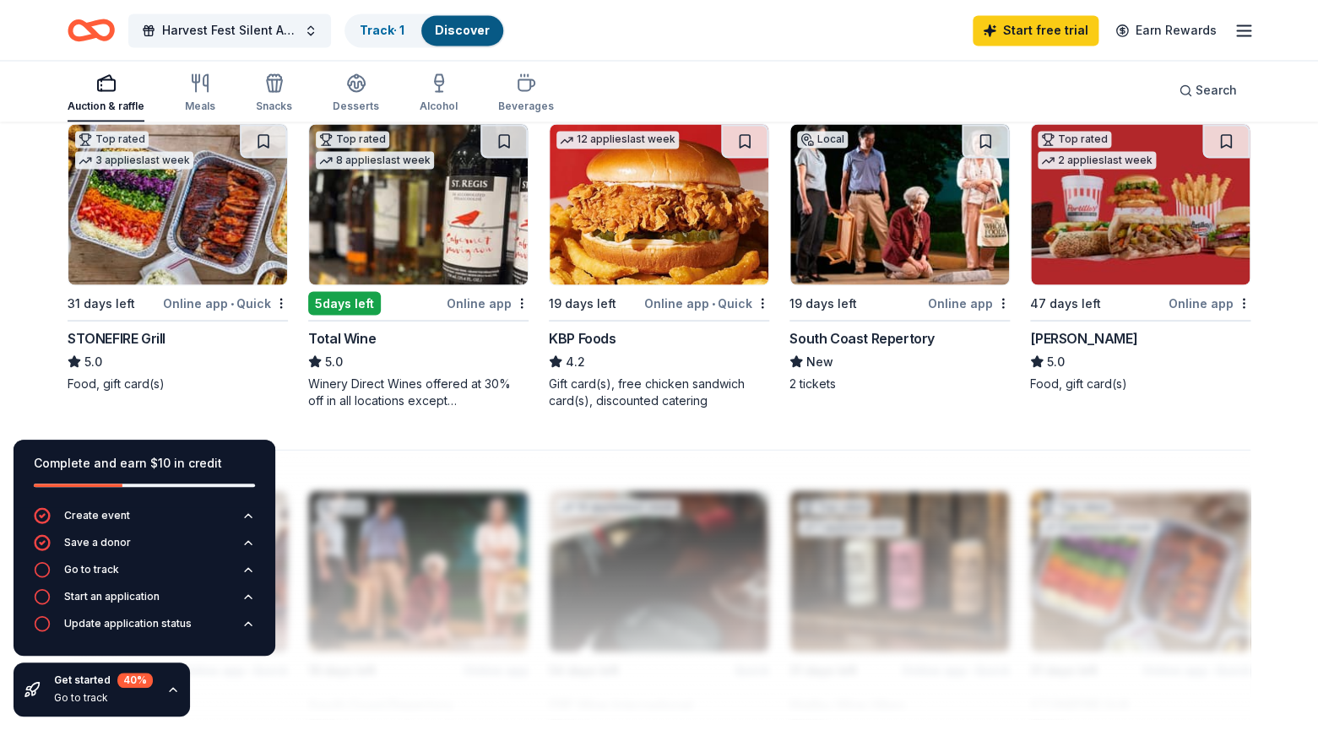
click at [930, 392] on div "2 tickets" at bounding box center [899, 383] width 220 height 17
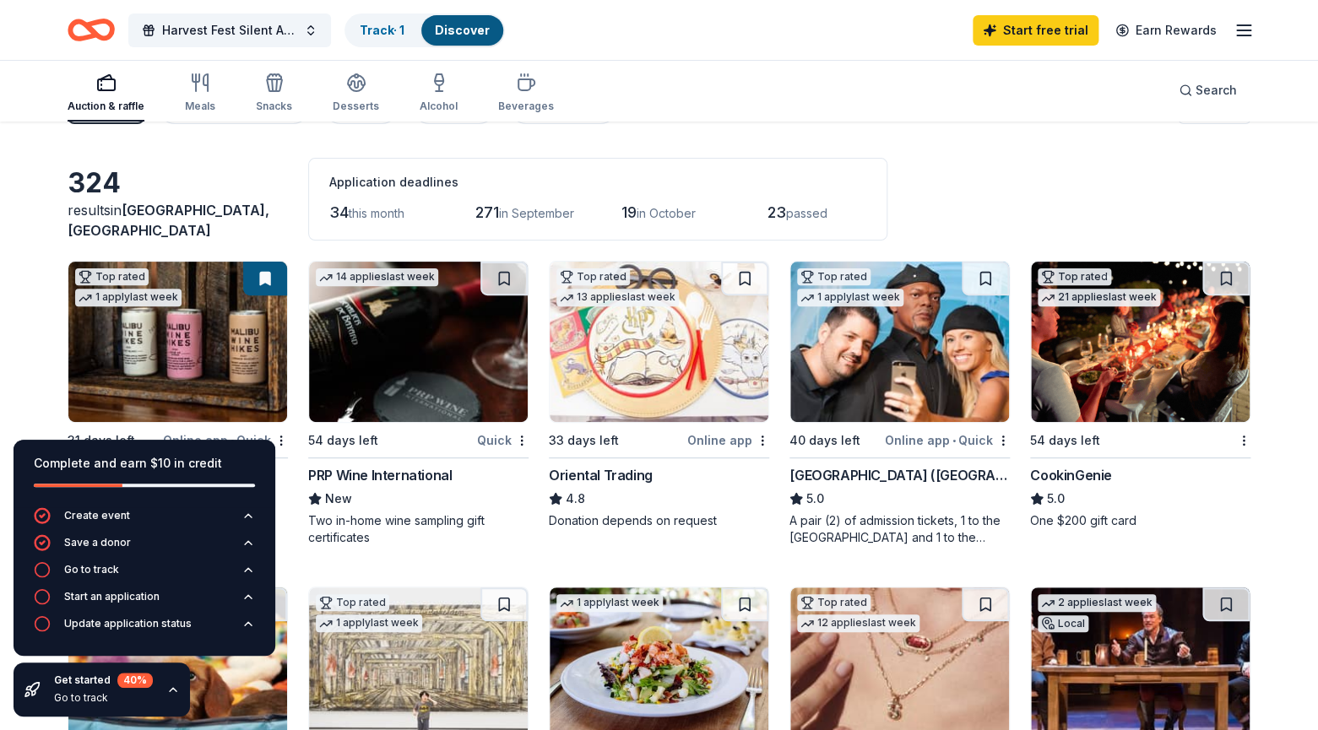
scroll to position [0, 0]
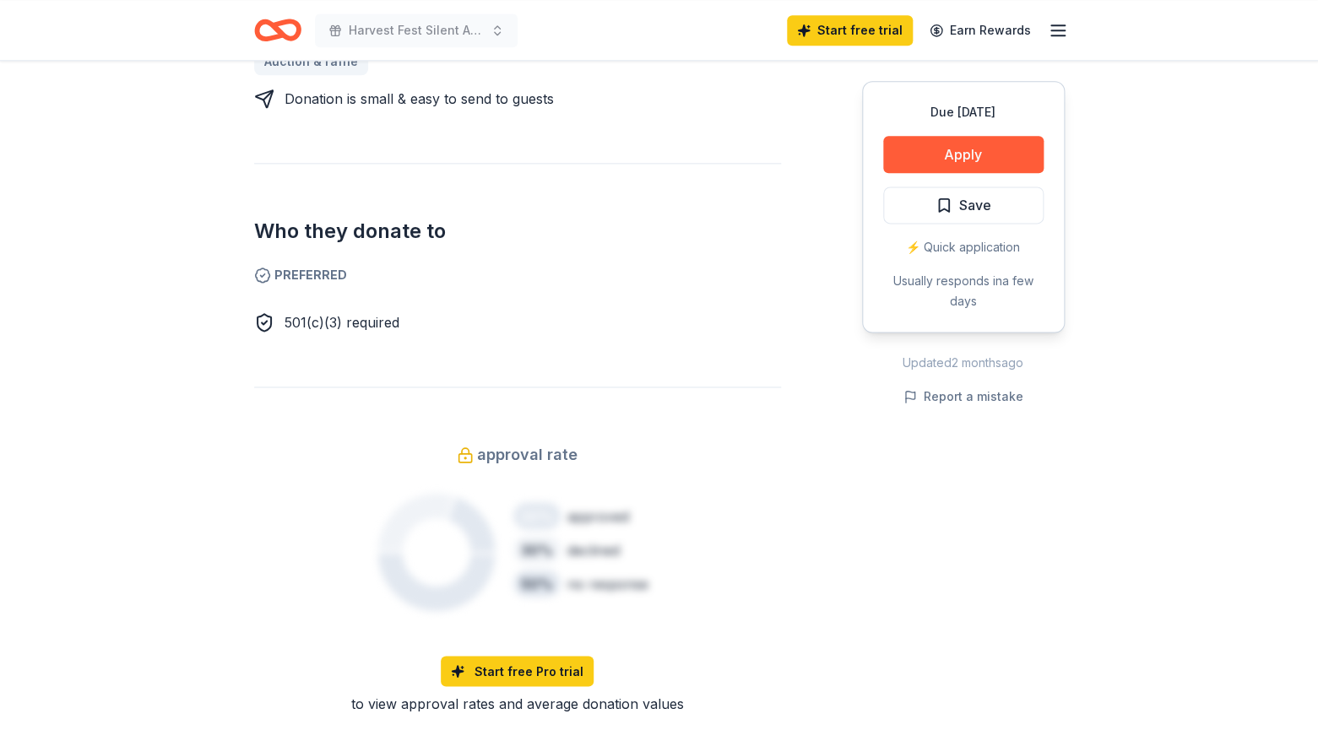
scroll to position [744, 0]
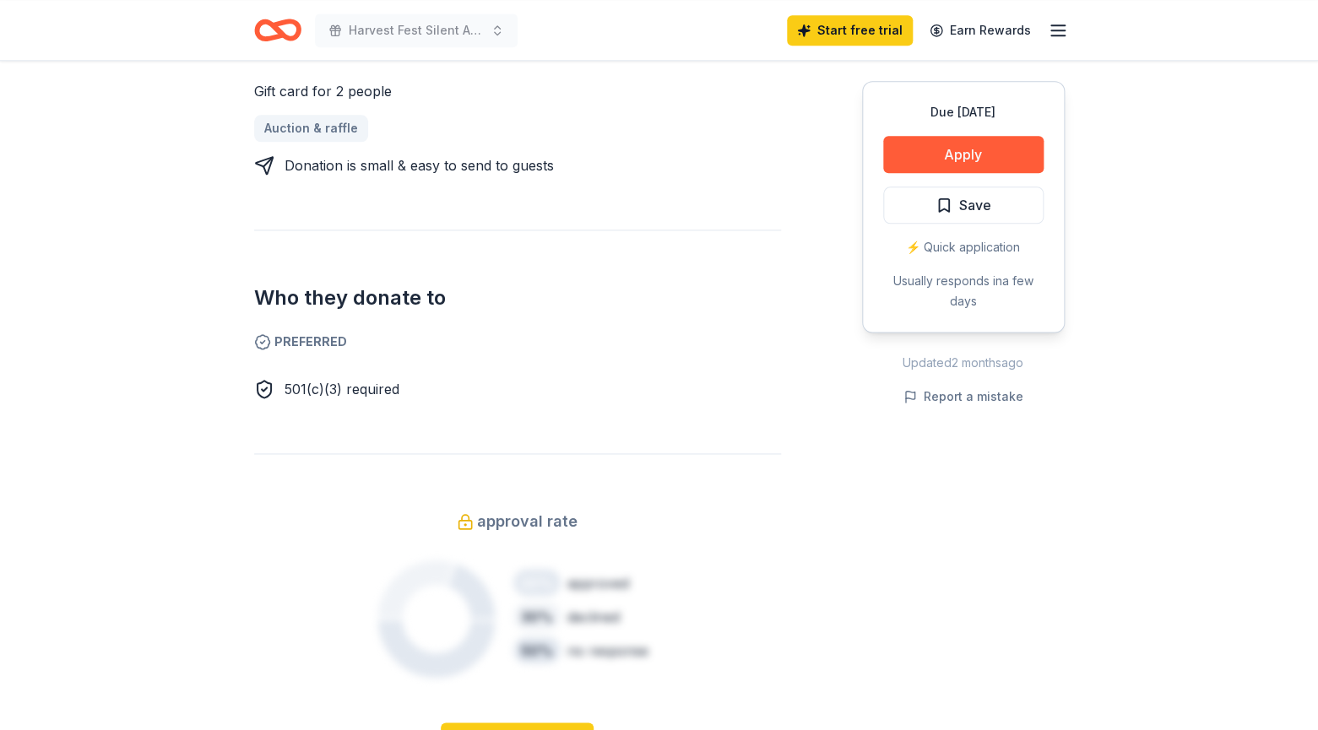
click at [949, 133] on div "Due in 31 days Apply Save ⚡️ Quick application Usually responds in a few days" at bounding box center [963, 207] width 203 height 252
click at [949, 150] on button "Apply" at bounding box center [963, 154] width 160 height 37
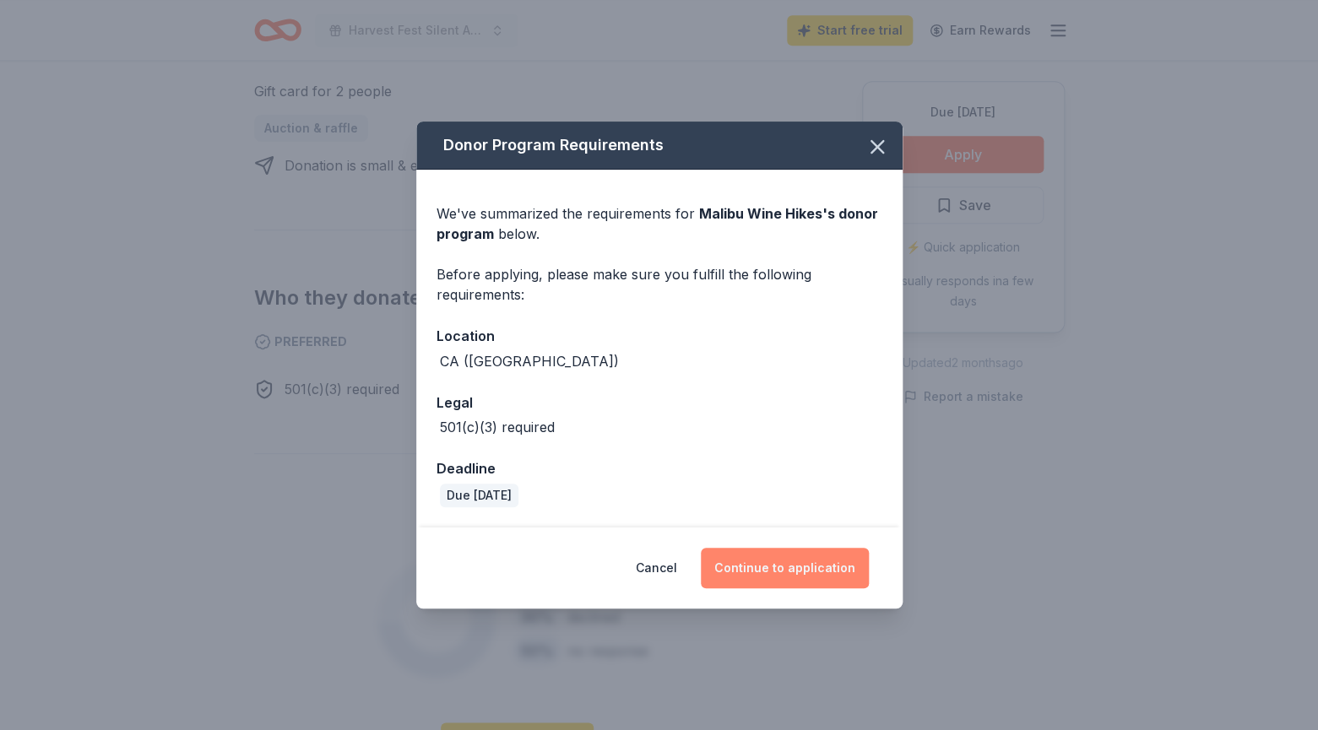
click at [794, 566] on button "Continue to application" at bounding box center [785, 568] width 168 height 41
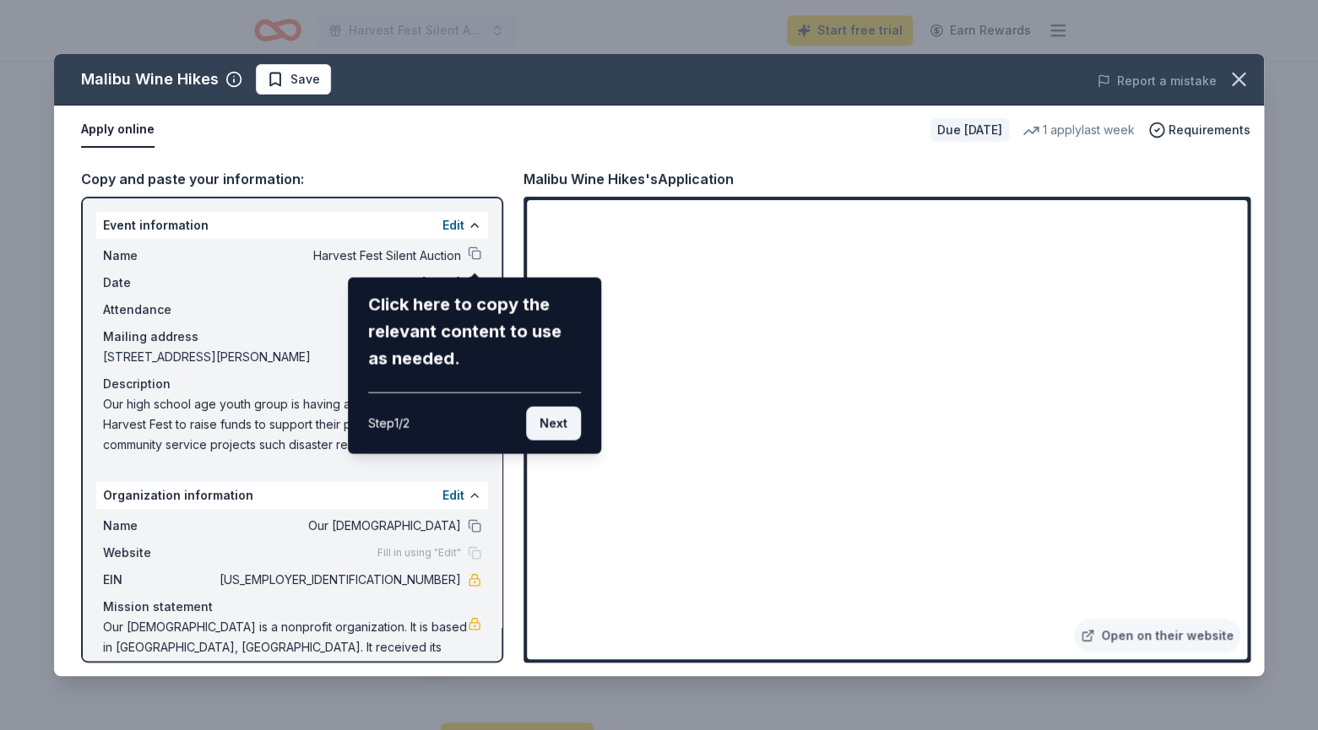
click at [551, 419] on button "Next" at bounding box center [553, 424] width 55 height 34
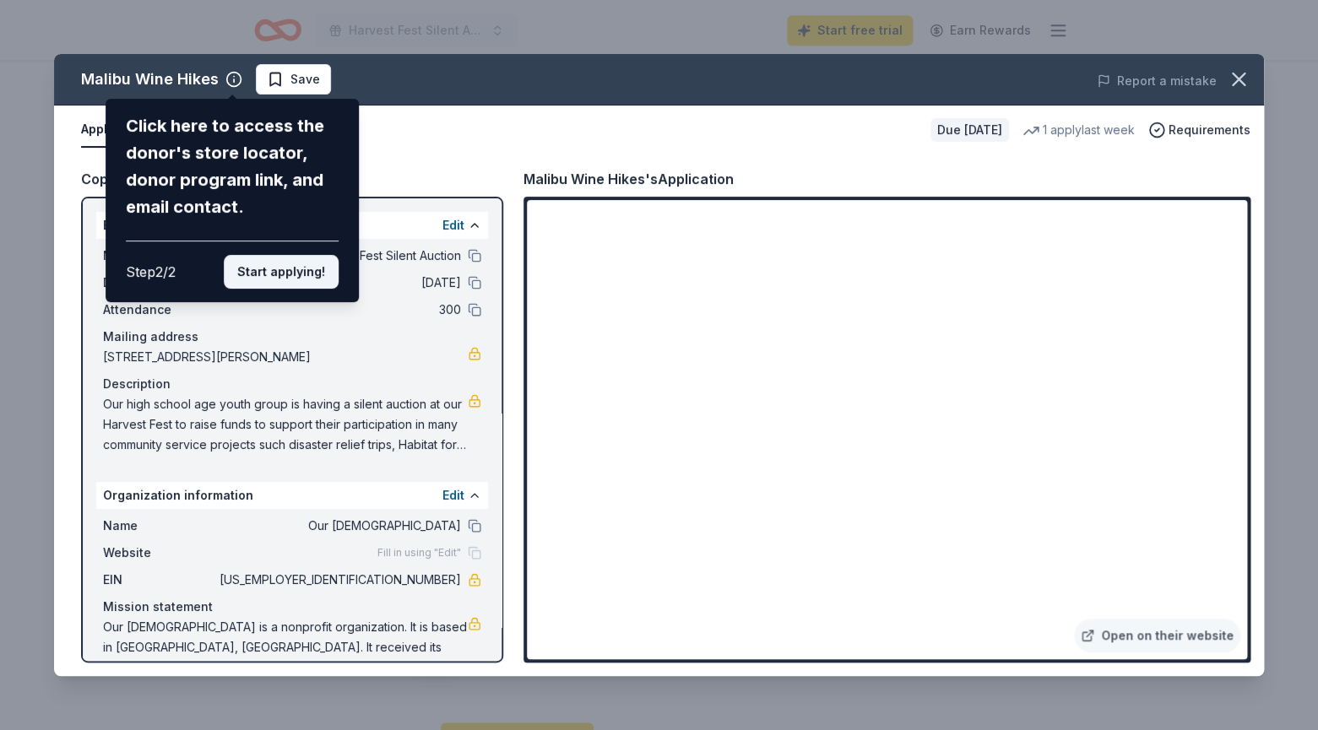
click at [292, 255] on button "Start applying!" at bounding box center [281, 272] width 115 height 34
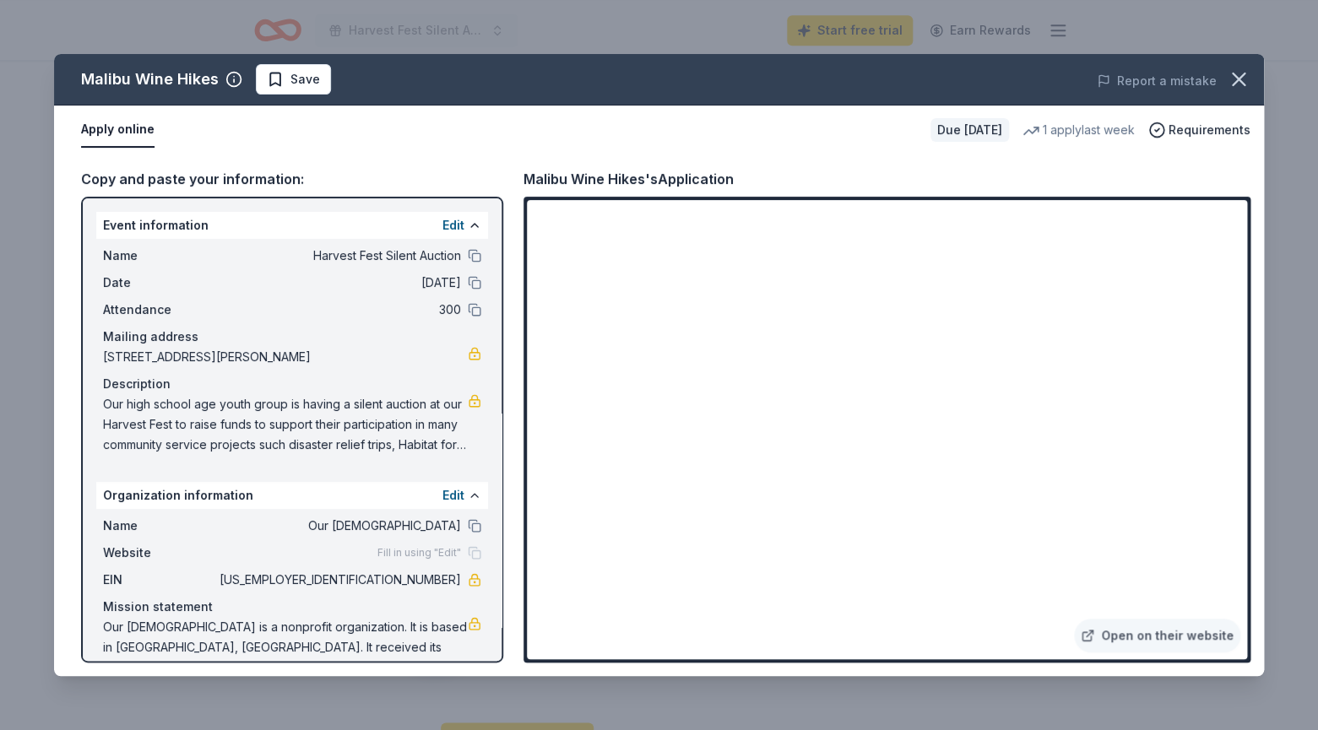
drag, startPoint x: 1043, startPoint y: 127, endPoint x: 878, endPoint y: 340, distance: 270.2
click at [878, 340] on div "Malibu Wine Hikes Save Report a mistake Apply online Due in 31 days 1 apply las…" at bounding box center [659, 365] width 1210 height 622
click at [1150, 637] on link "Open on their website" at bounding box center [1157, 636] width 166 height 34
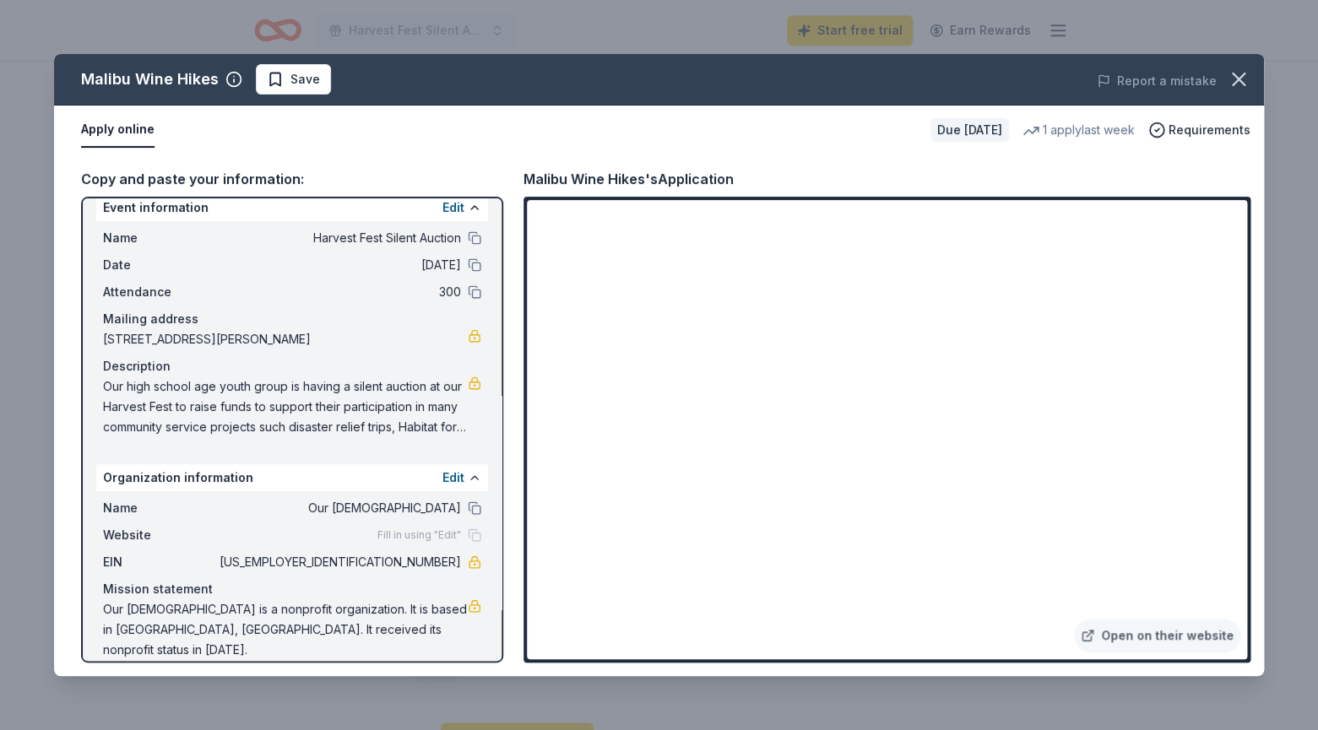
scroll to position [0, 0]
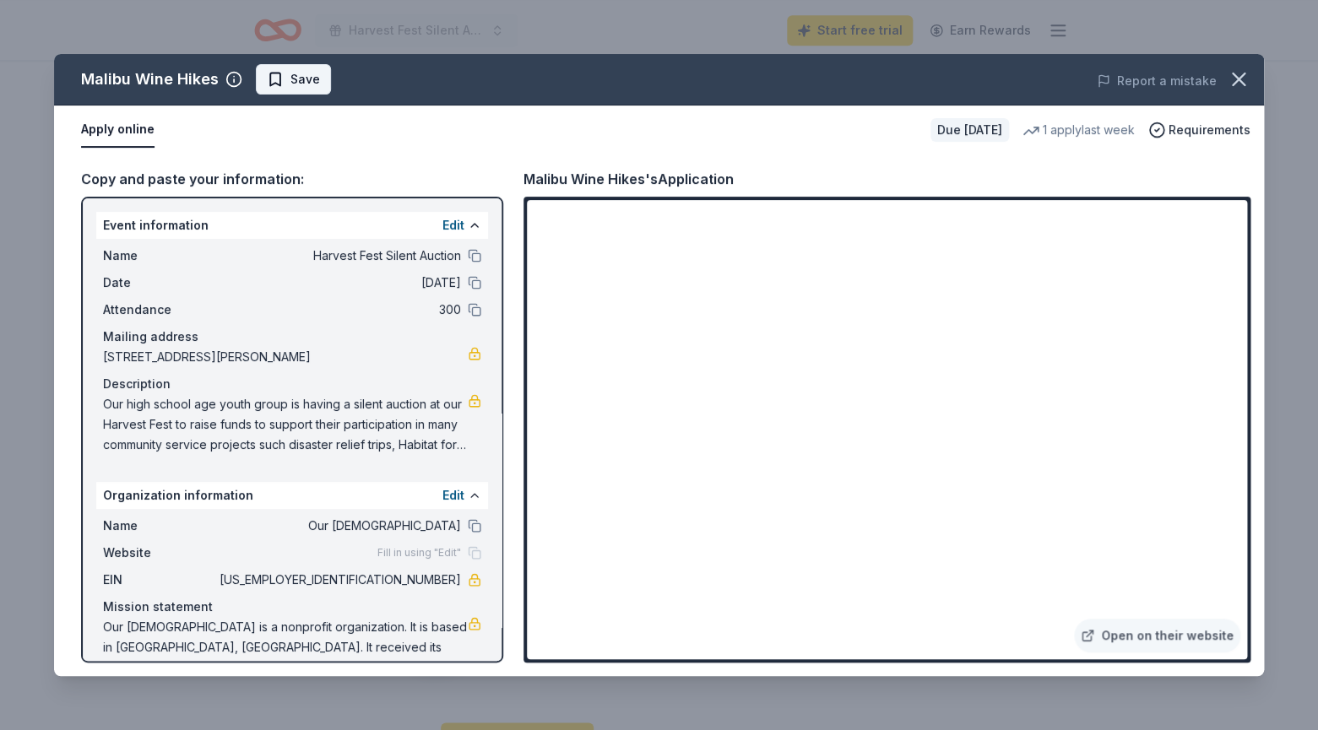
click at [274, 78] on span "Save" at bounding box center [293, 79] width 53 height 20
click at [1236, 79] on icon "button" at bounding box center [1239, 79] width 12 height 12
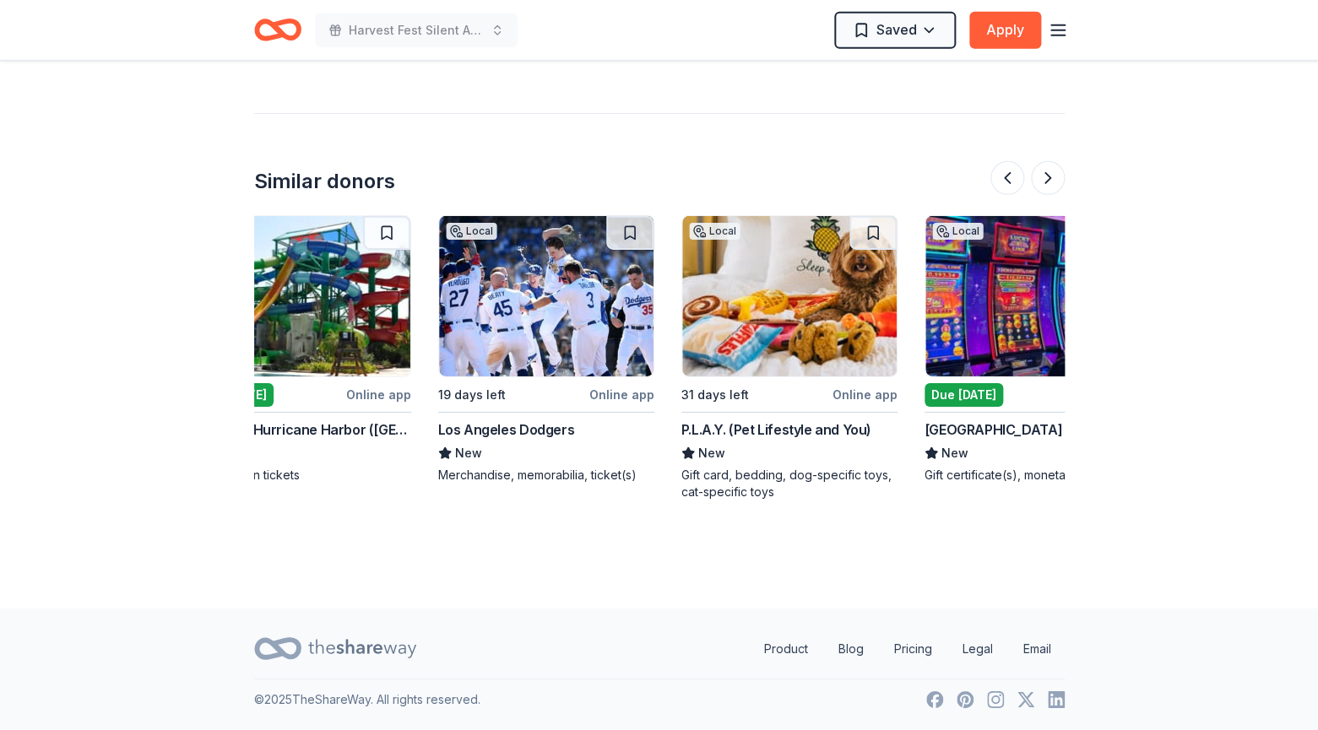
scroll to position [0, 1285]
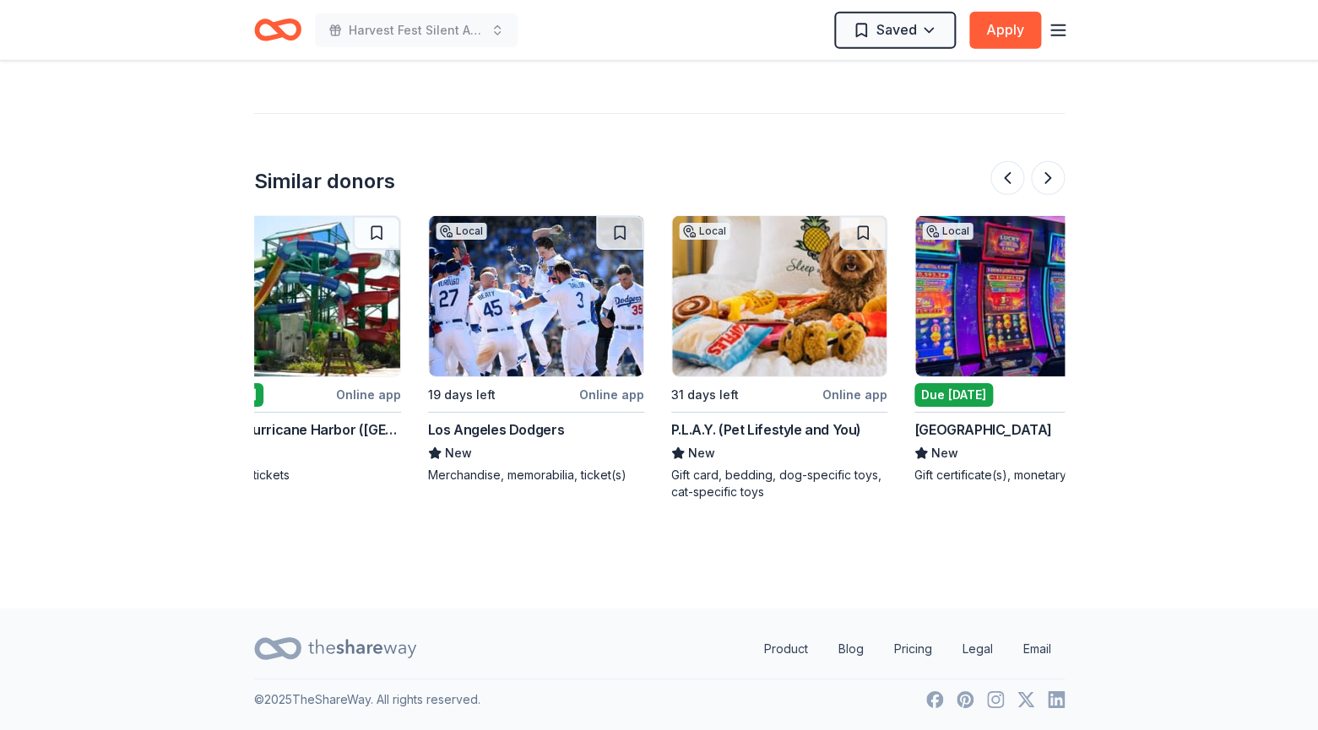
click at [776, 428] on div "P.L.A.Y. (Pet Lifestyle and You)" at bounding box center [766, 430] width 190 height 20
